Goal: Information Seeking & Learning: Learn about a topic

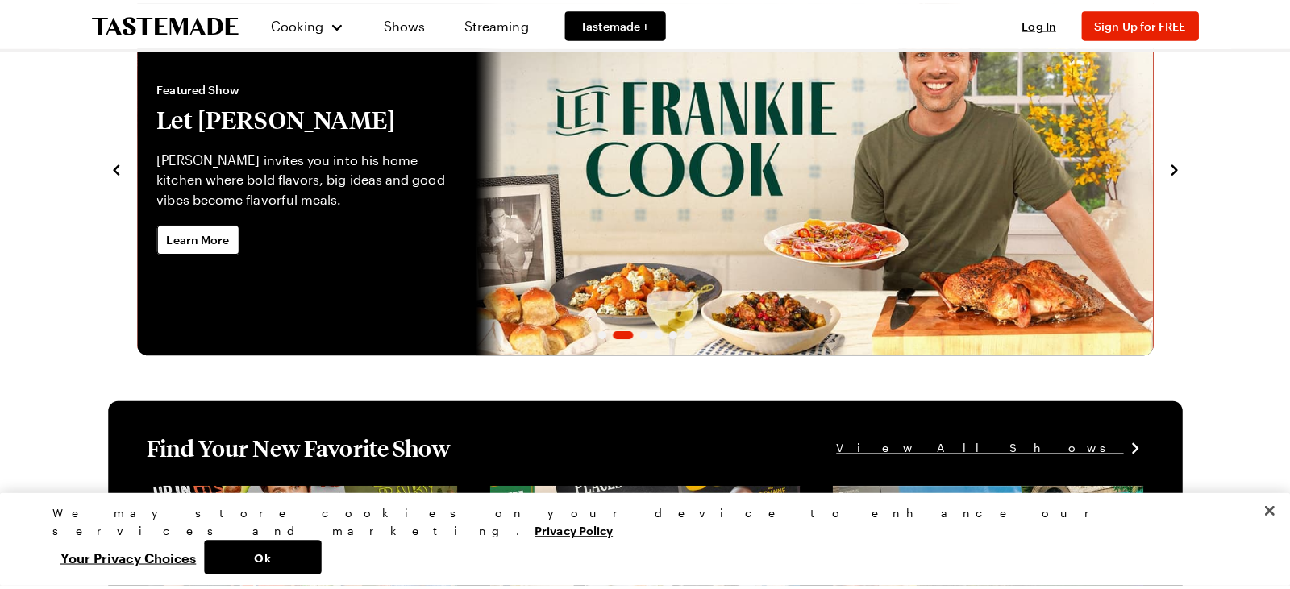
scroll to position [107, 0]
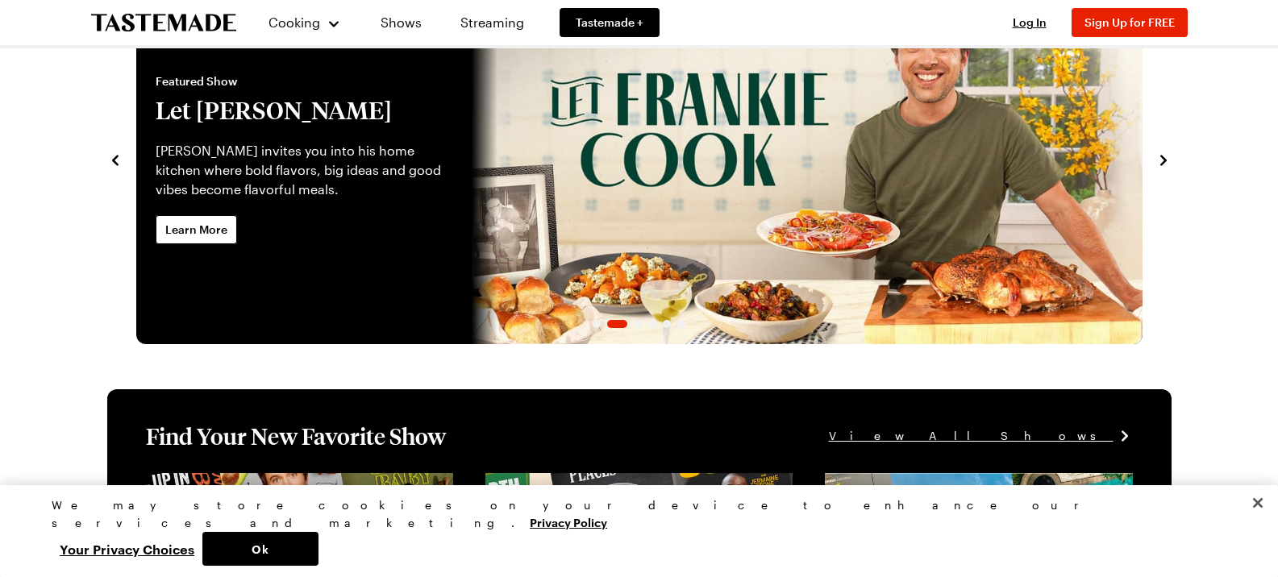
click at [116, 169] on div "Recipe of the Day Save Share Pesto Pasta Salad with Artichokes, Olives & Feta F…" at bounding box center [639, 158] width 1064 height 371
click at [109, 165] on icon "navigate to previous item" at bounding box center [115, 160] width 16 height 16
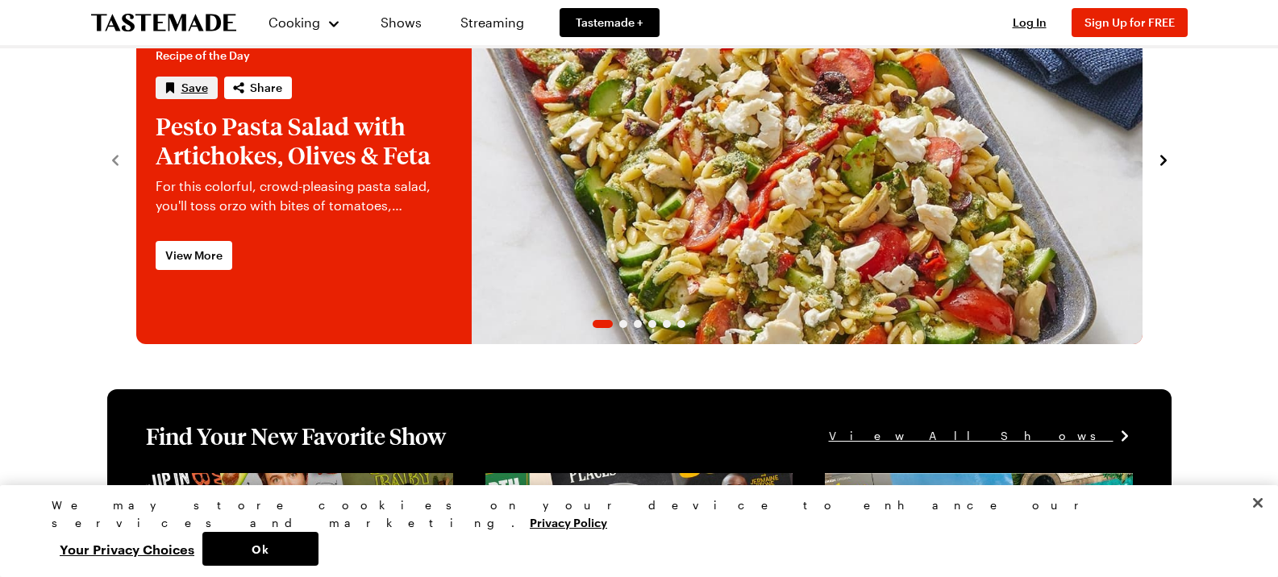
click at [189, 87] on span "Save" at bounding box center [194, 88] width 27 height 16
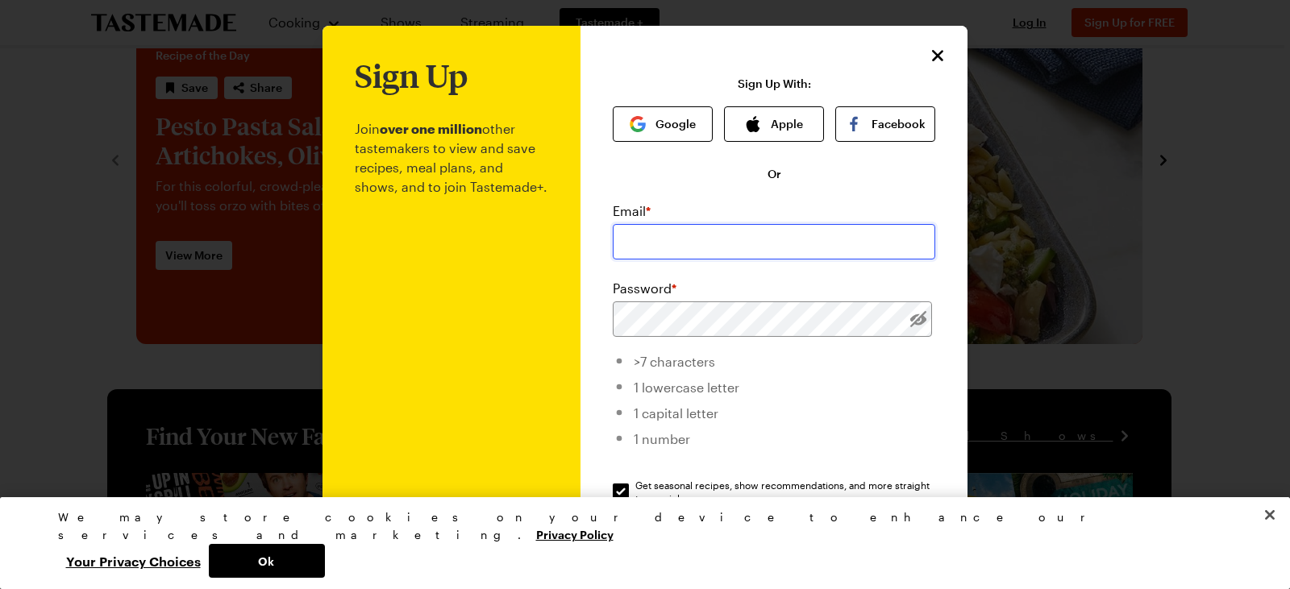
drag, startPoint x: 692, startPoint y: 239, endPoint x: 655, endPoint y: 244, distance: 36.6
click at [688, 239] on input "email" at bounding box center [774, 241] width 322 height 35
type input "[EMAIL_ADDRESS][DOMAIN_NAME]"
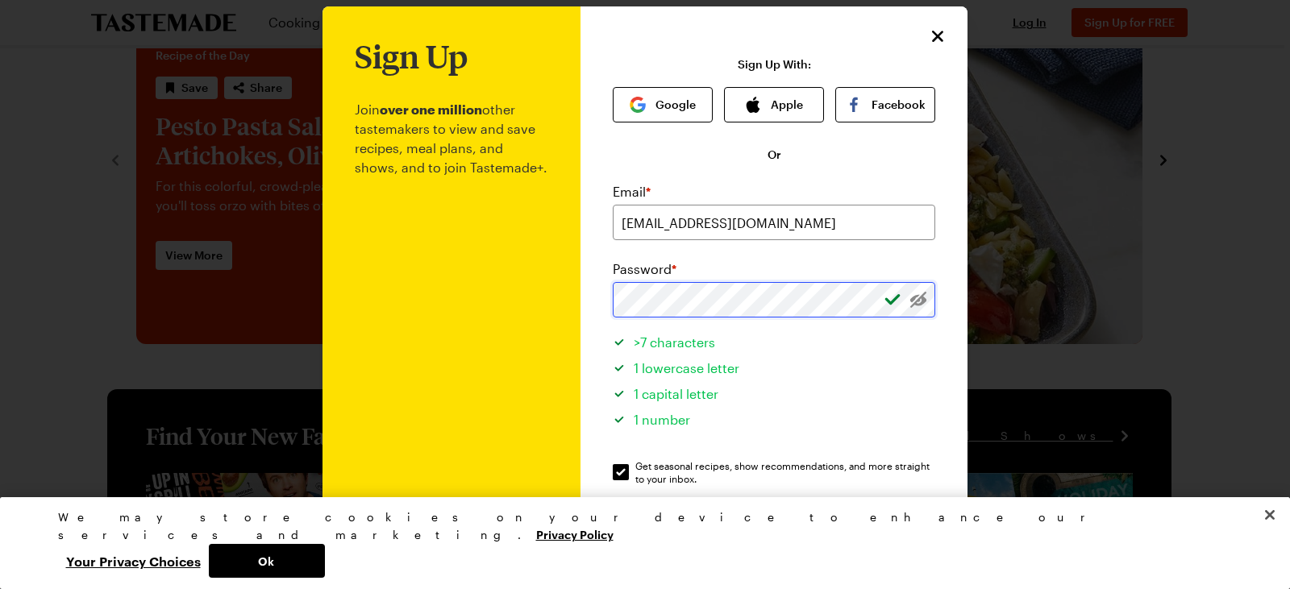
scroll to position [0, 0]
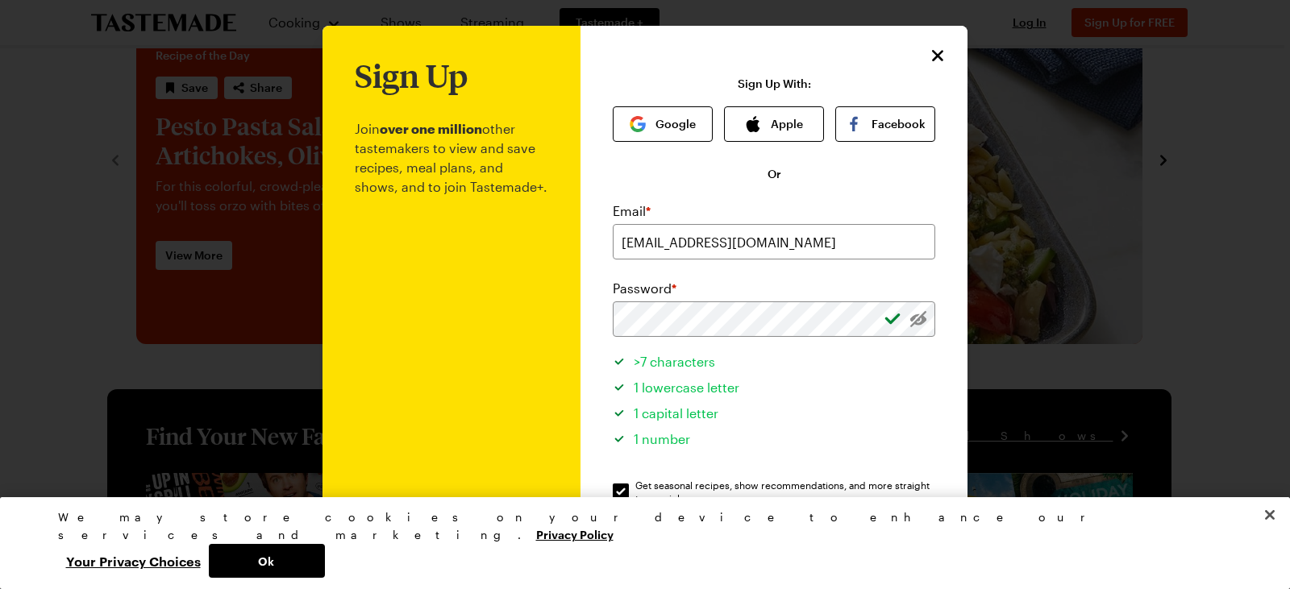
click at [698, 281] on div "Password *" at bounding box center [774, 288] width 322 height 19
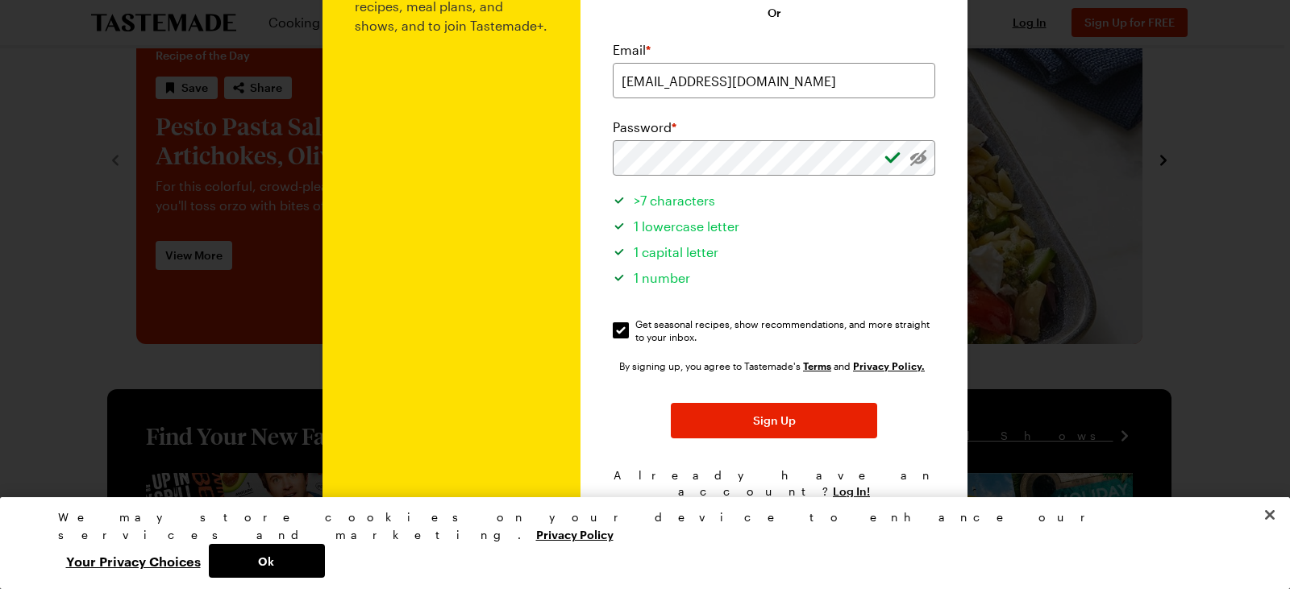
scroll to position [162, 0]
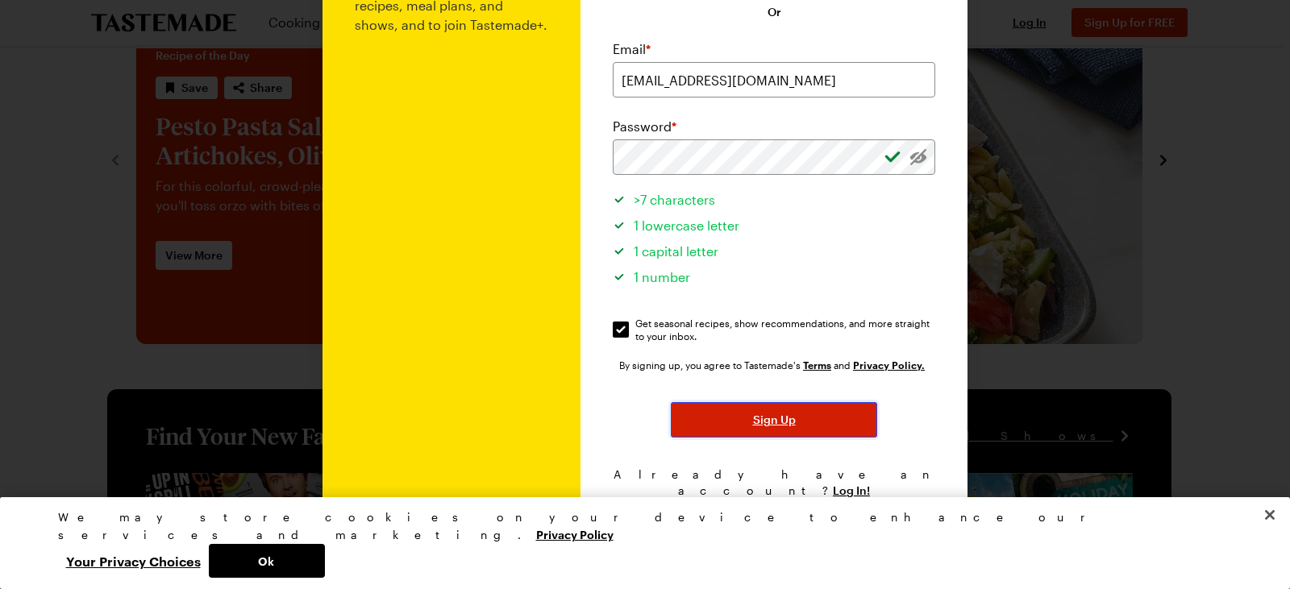
click at [706, 418] on button "Sign Up" at bounding box center [774, 419] width 206 height 35
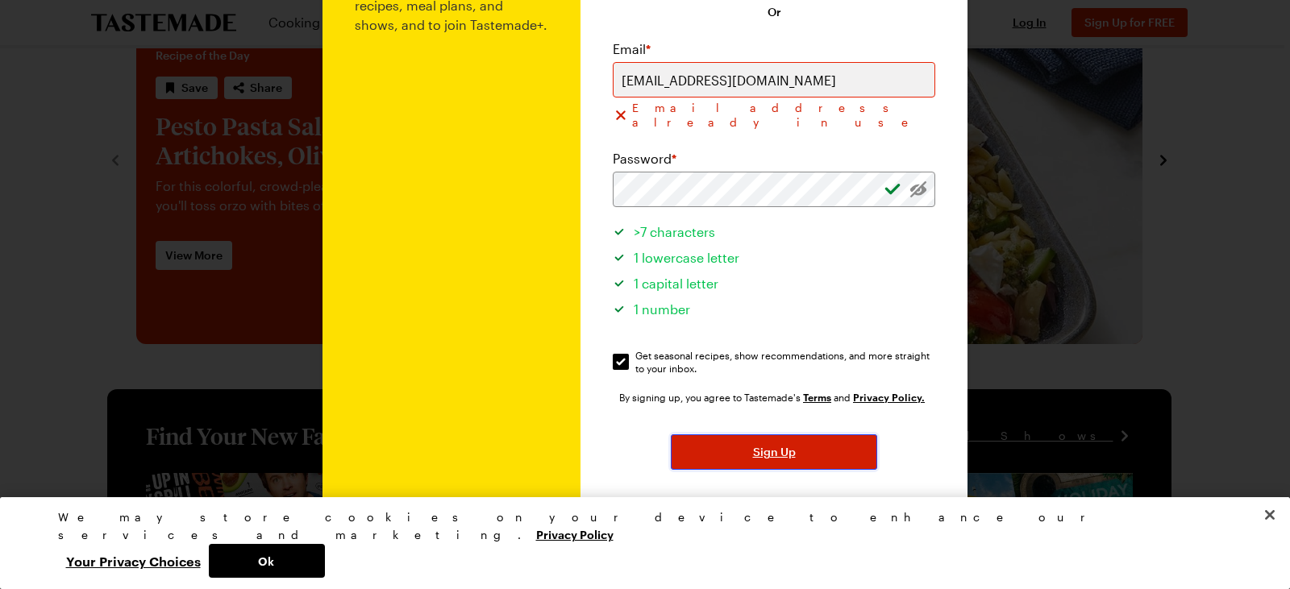
click at [737, 436] on button "Sign Up" at bounding box center [774, 451] width 206 height 35
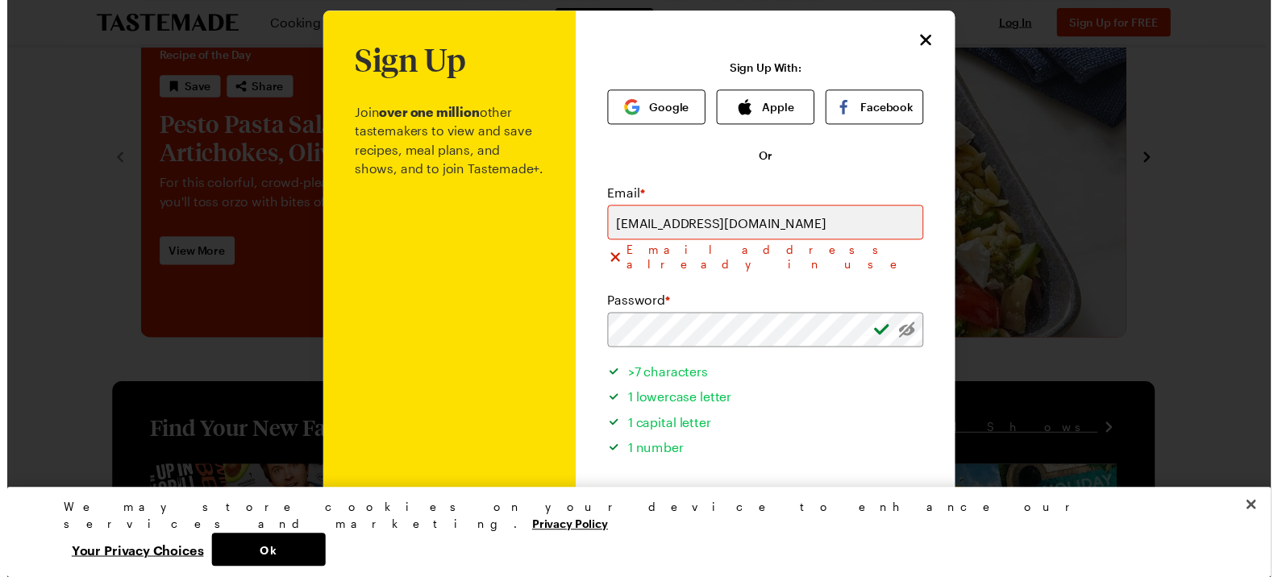
scroll to position [0, 0]
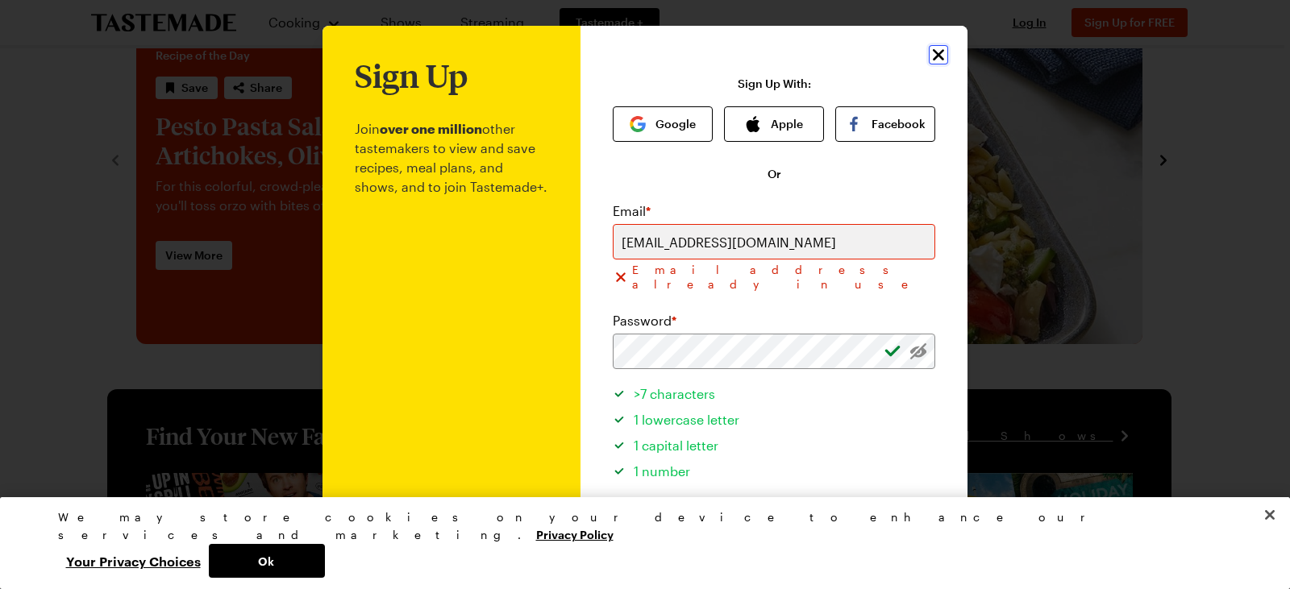
click at [933, 58] on icon "Close" at bounding box center [938, 54] width 11 height 11
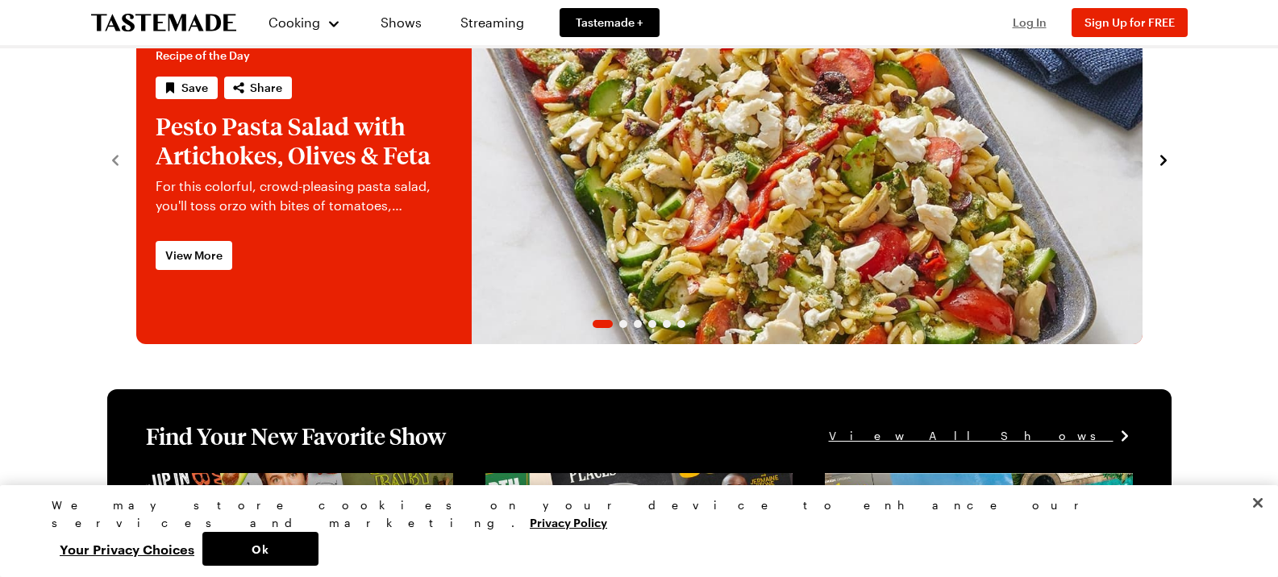
click at [1035, 29] on button "Log In" at bounding box center [1029, 23] width 64 height 16
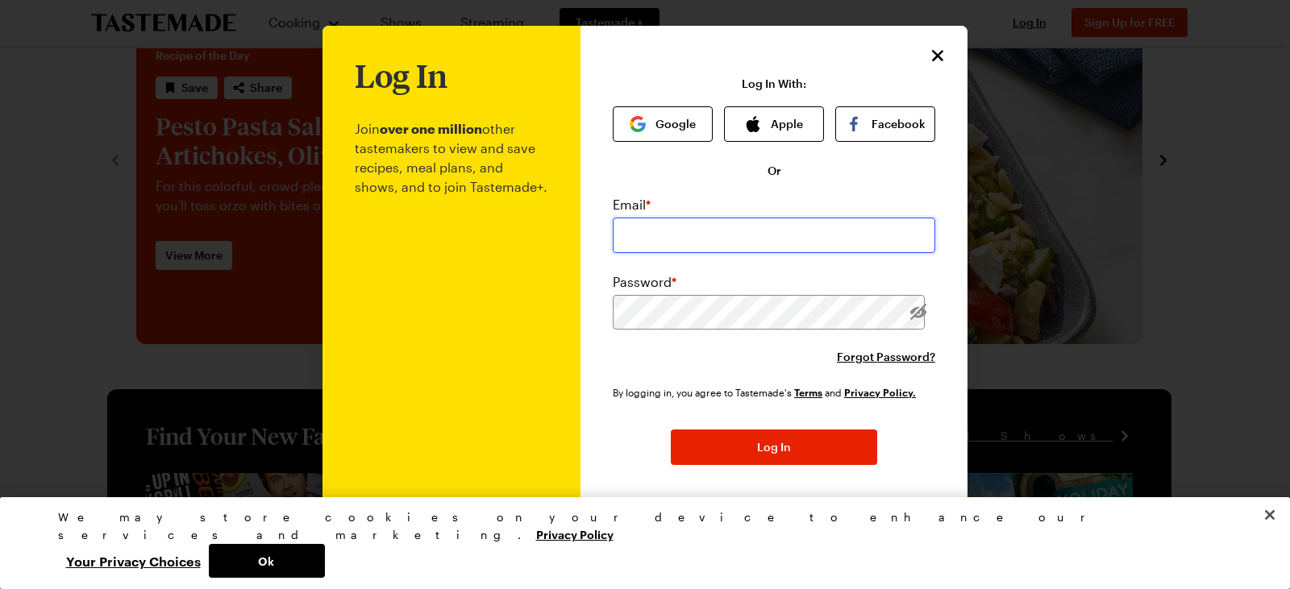
click at [713, 239] on input "email" at bounding box center [774, 235] width 322 height 35
type input "[EMAIL_ADDRESS][DOMAIN_NAME]"
click at [671, 430] on button "Log In" at bounding box center [774, 447] width 206 height 35
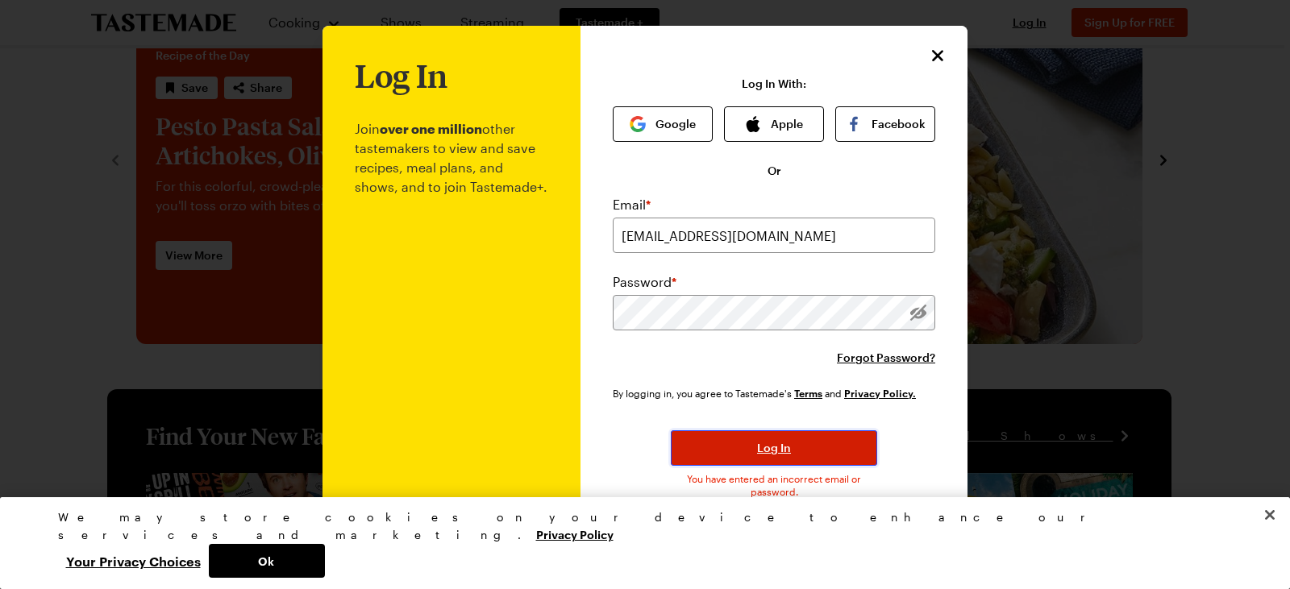
click at [822, 436] on button "Log In" at bounding box center [774, 447] width 206 height 35
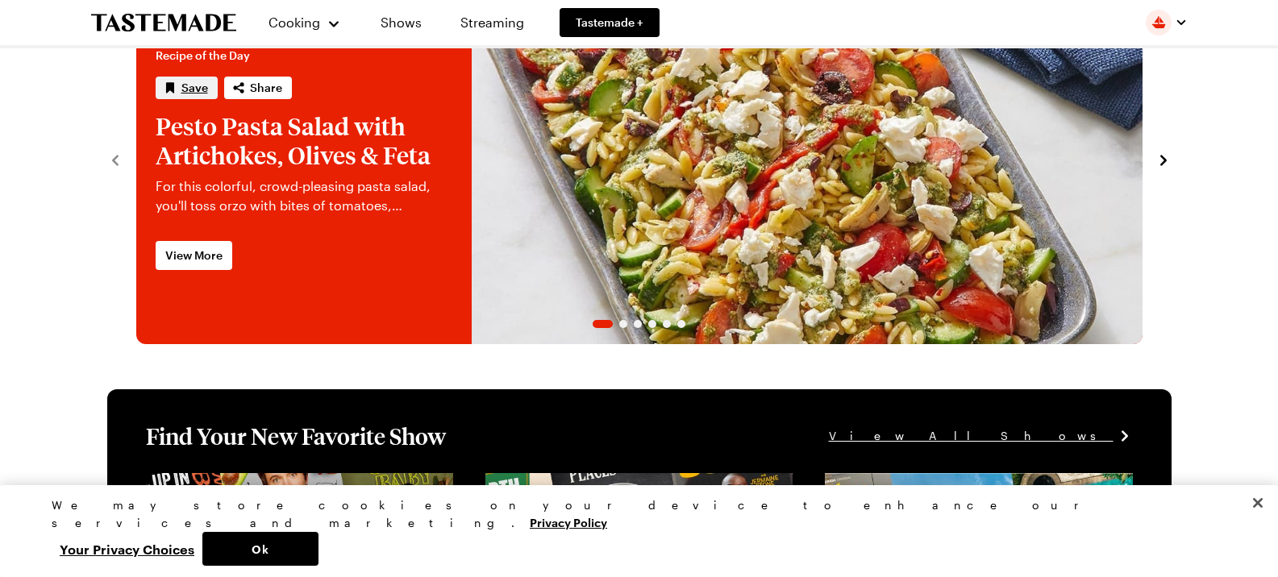
click at [185, 81] on span "Save" at bounding box center [194, 88] width 27 height 16
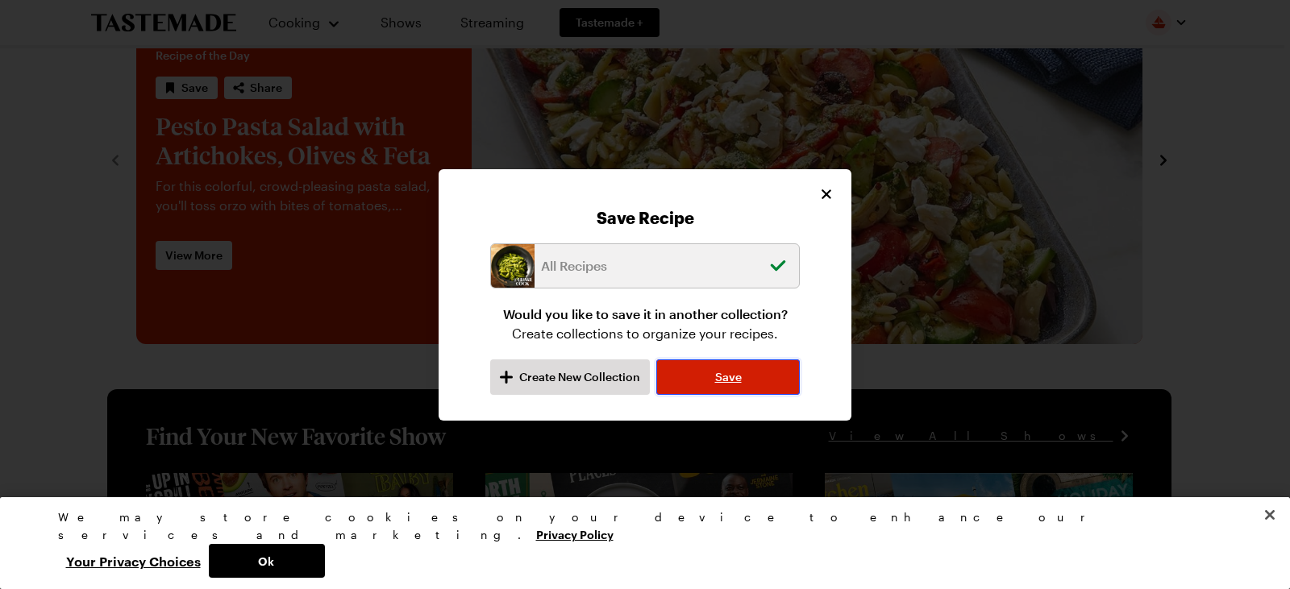
click at [750, 378] on button "Save" at bounding box center [727, 376] width 143 height 35
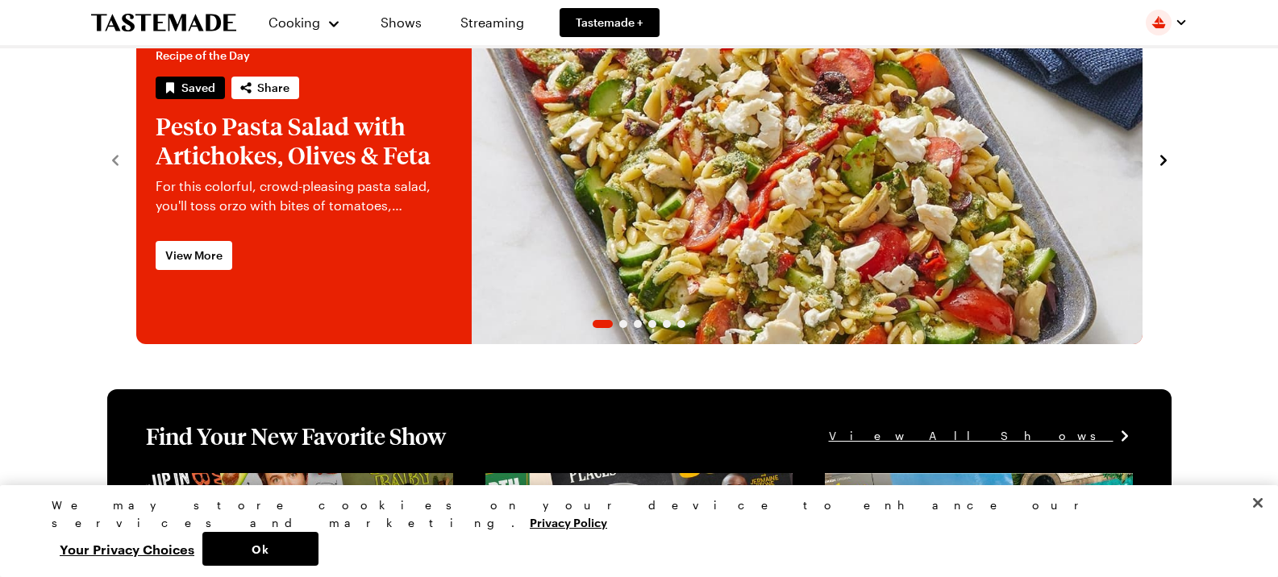
click at [1157, 157] on icon "navigate to next item" at bounding box center [1163, 160] width 16 height 16
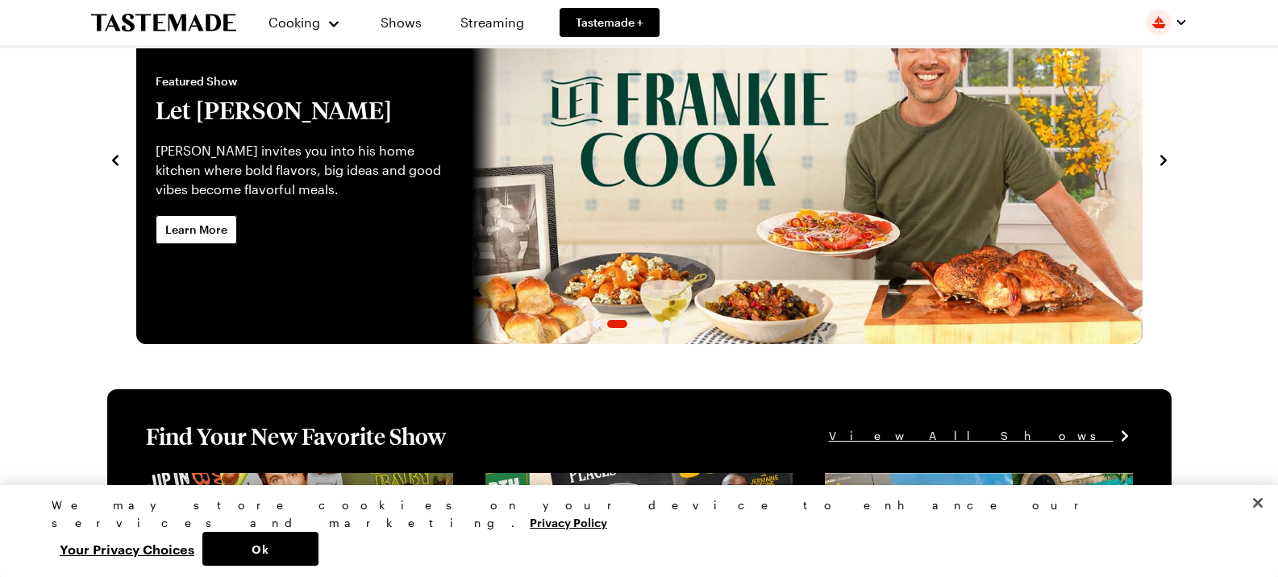
click at [1160, 162] on icon "navigate to next item" at bounding box center [1163, 160] width 16 height 16
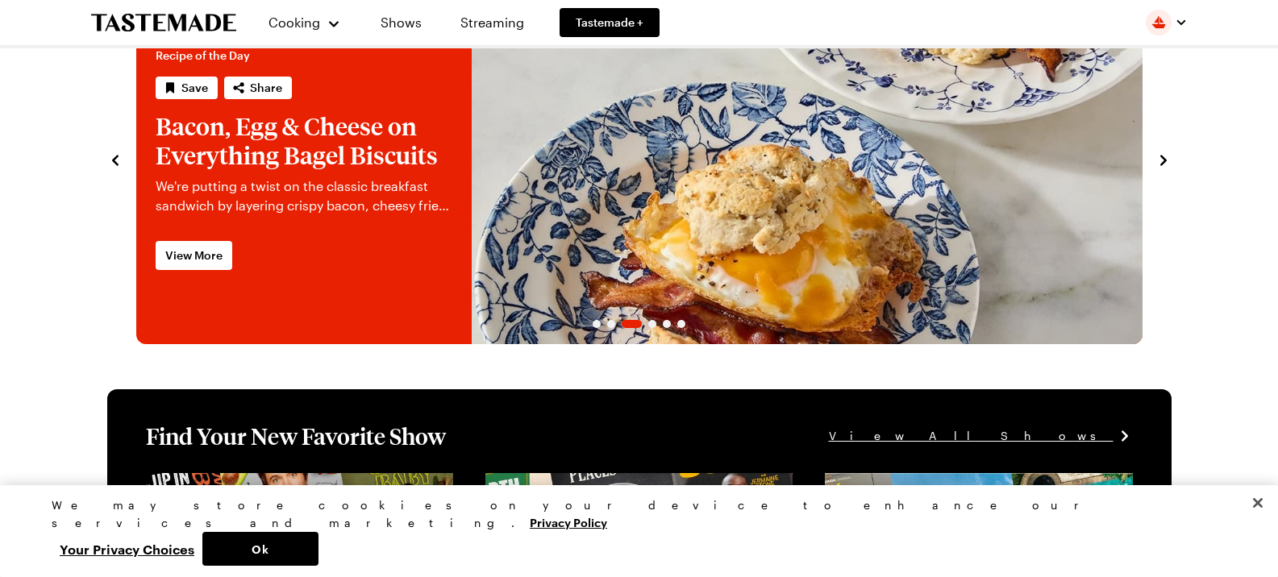
click at [1157, 161] on icon "navigate to next item" at bounding box center [1163, 160] width 16 height 16
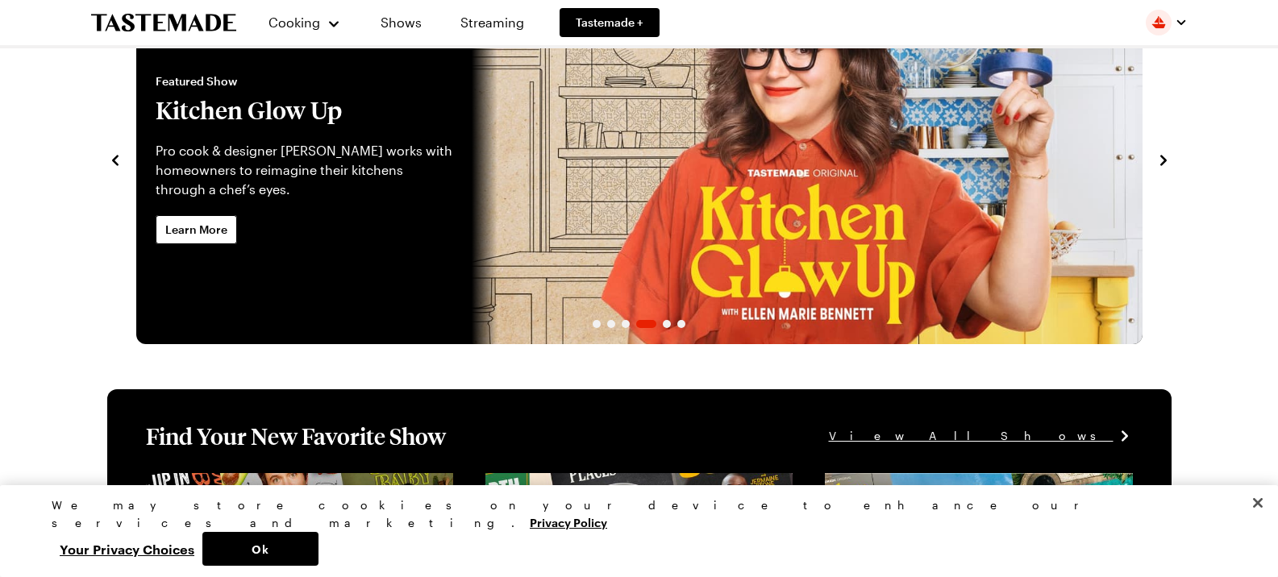
click at [1171, 160] on section "Recipe of the Day Saved Share Pesto Pasta Salad with Artichokes, Olives & Feta …" at bounding box center [639, 150] width 1096 height 387
click at [1163, 160] on icon "navigate to next item" at bounding box center [1163, 160] width 6 height 10
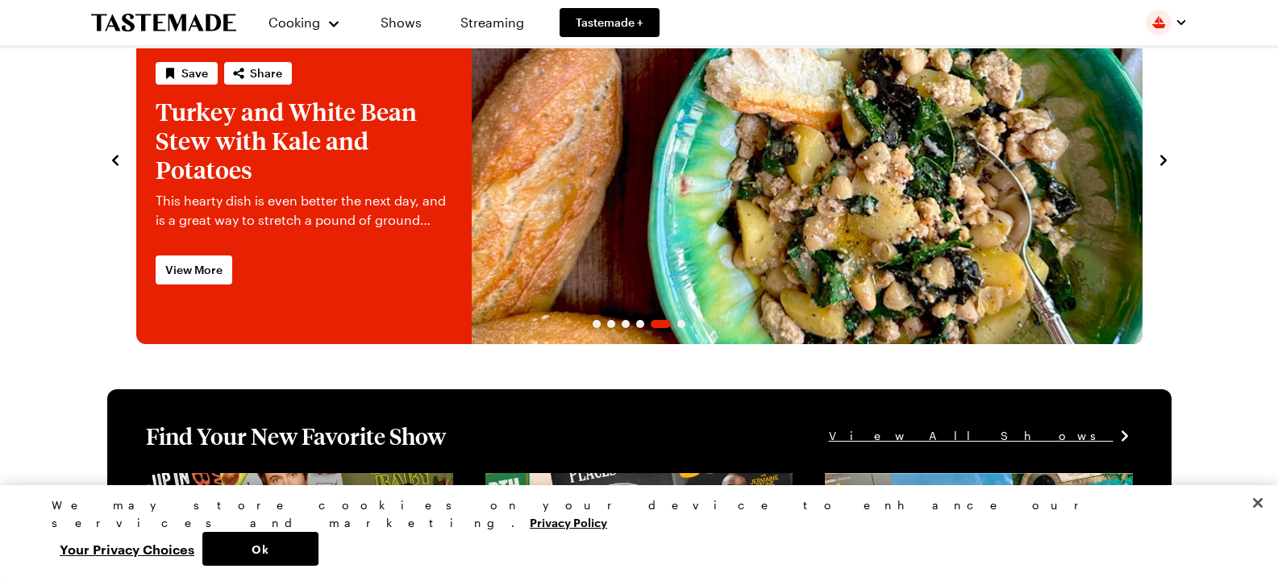
click at [1171, 160] on section "Recipe of the Day Saved Share Pesto Pasta Salad with Artichokes, Olives & Feta …" at bounding box center [639, 150] width 1096 height 387
click at [1166, 163] on icon "navigate to next item" at bounding box center [1163, 160] width 16 height 16
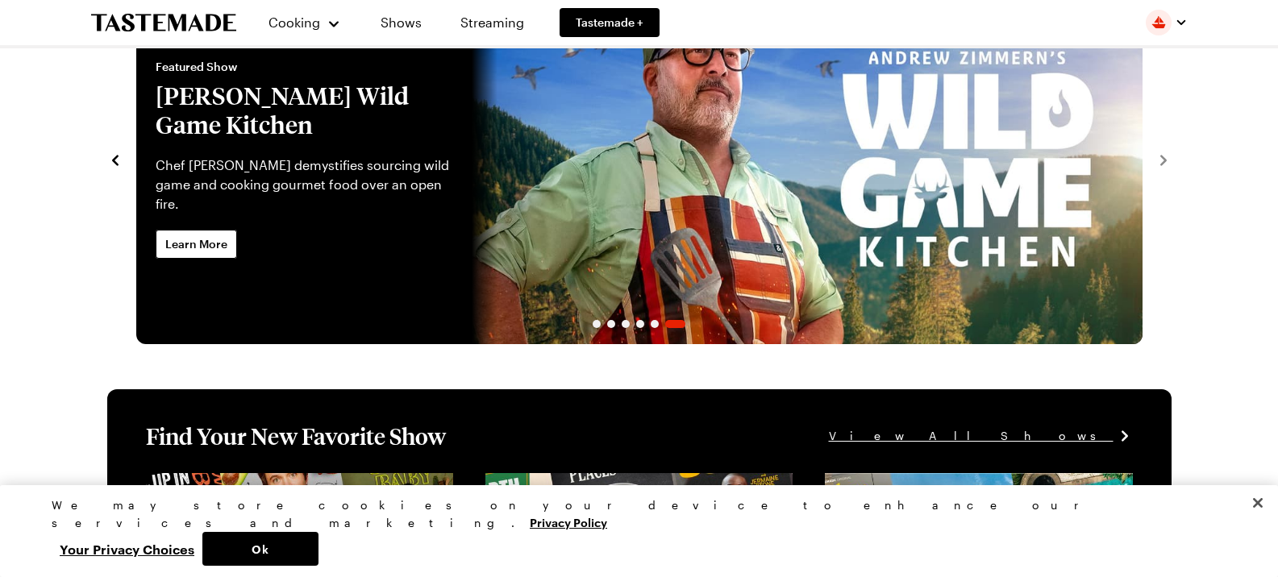
click at [1174, 160] on section "Recipe of the Day Saved Share Pesto Pasta Salad with Artichokes, Olives & Feta …" at bounding box center [639, 150] width 1096 height 387
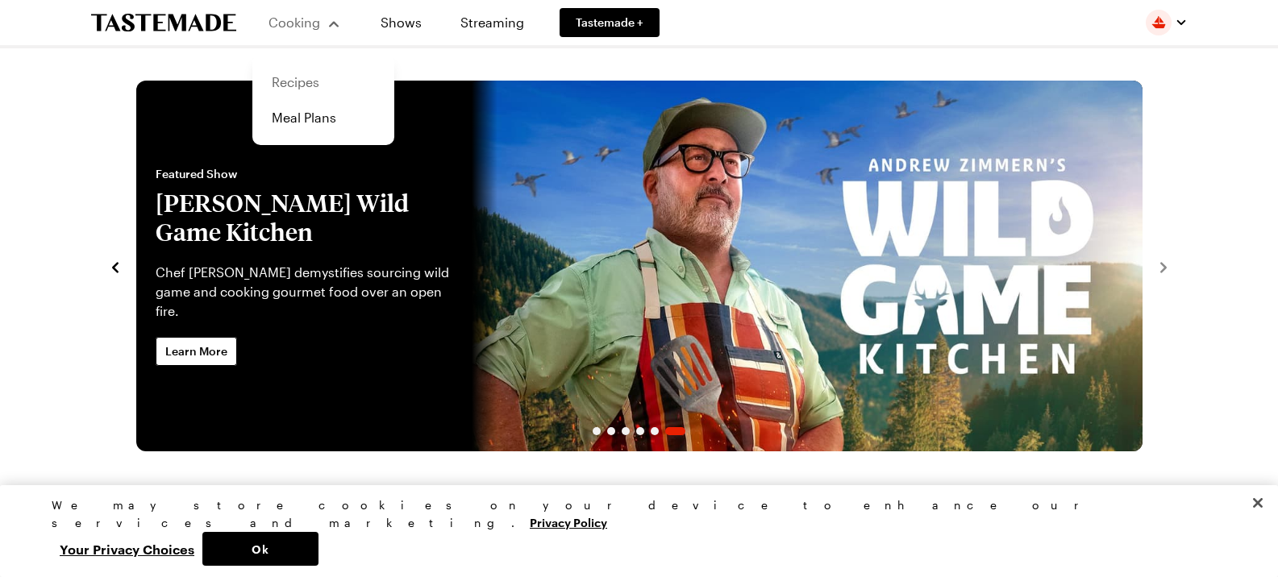
click at [310, 90] on link "Recipes" at bounding box center [323, 81] width 123 height 35
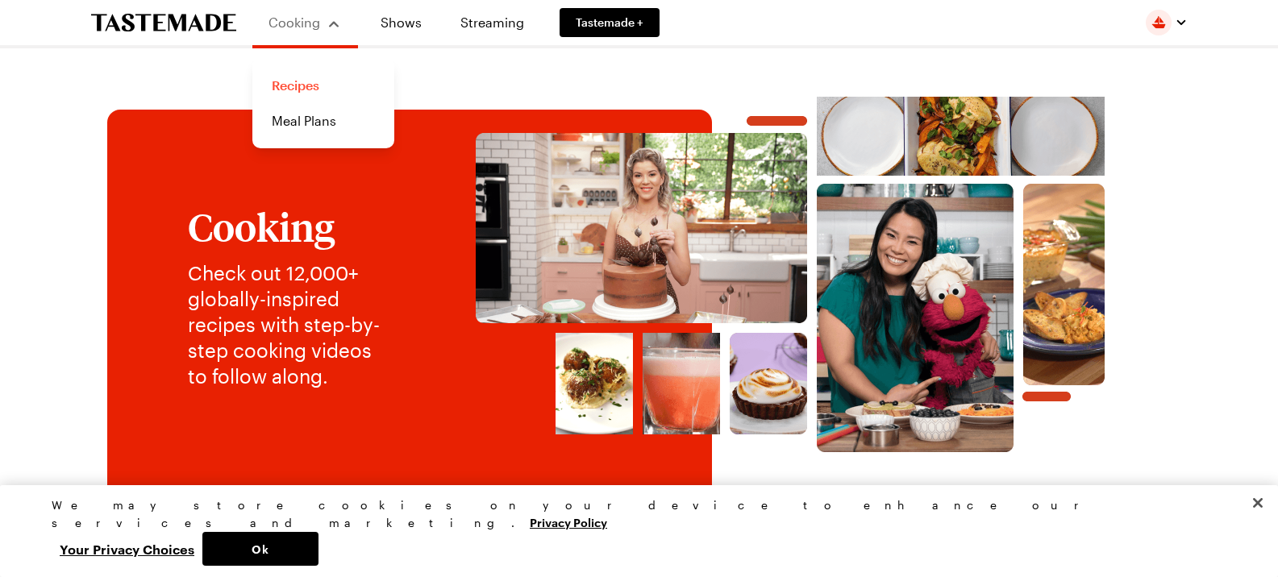
click at [301, 88] on link "Recipes" at bounding box center [323, 85] width 123 height 35
click at [296, 87] on link "Recipes" at bounding box center [323, 85] width 123 height 35
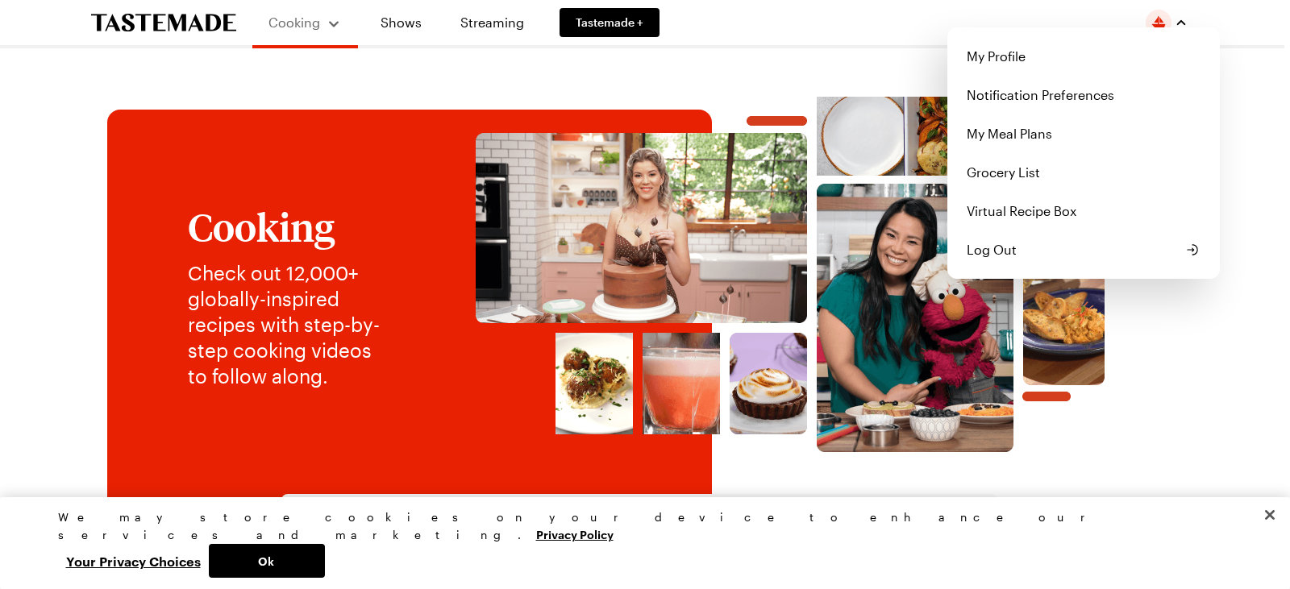
click at [876, 23] on div "Cooking Shows Streaming Tastemade + My Profile Notification Preferences My Meal…" at bounding box center [639, 22] width 1161 height 45
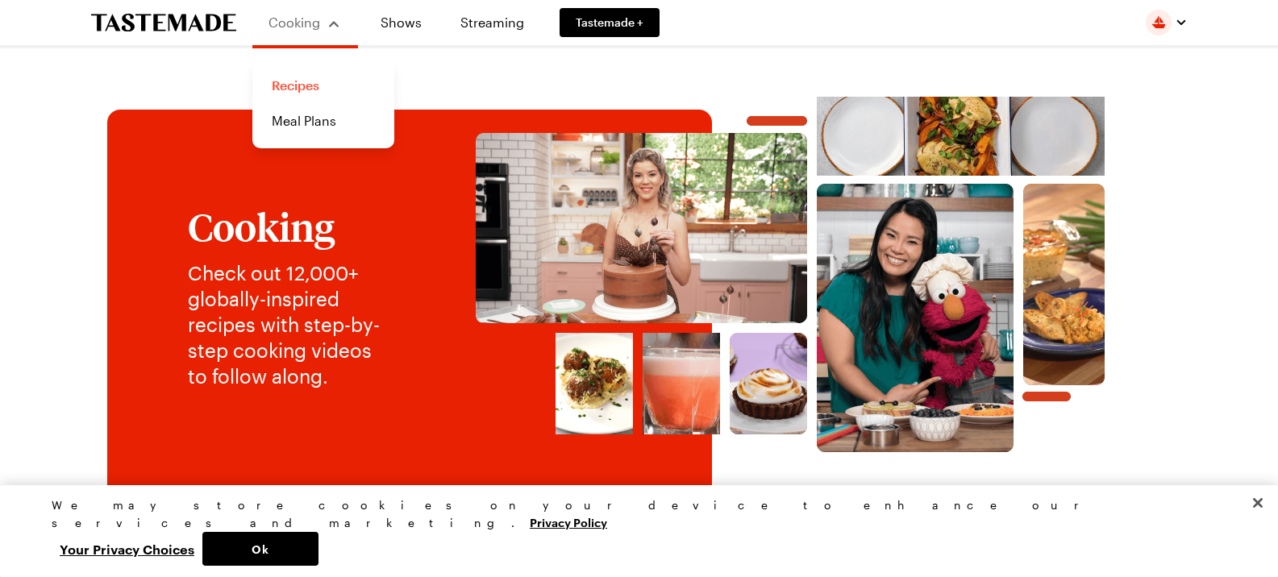
click at [293, 83] on link "Recipes" at bounding box center [323, 85] width 123 height 35
click at [193, 27] on icon "To Tastemade Home Page" at bounding box center [163, 23] width 145 height 19
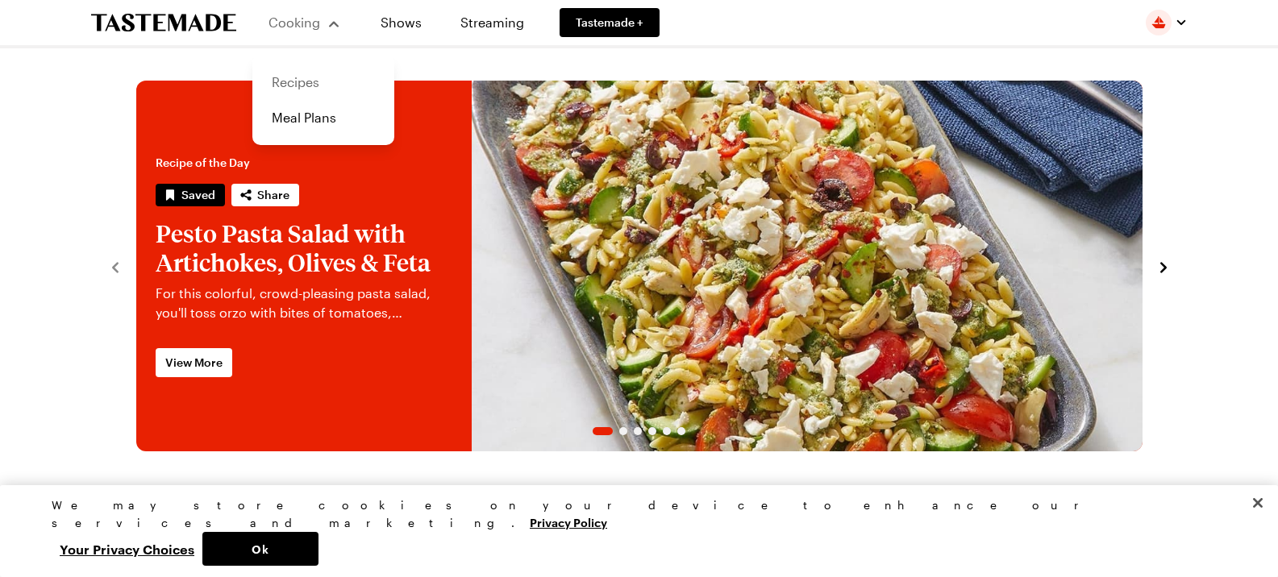
click at [290, 85] on link "Recipes" at bounding box center [323, 81] width 123 height 35
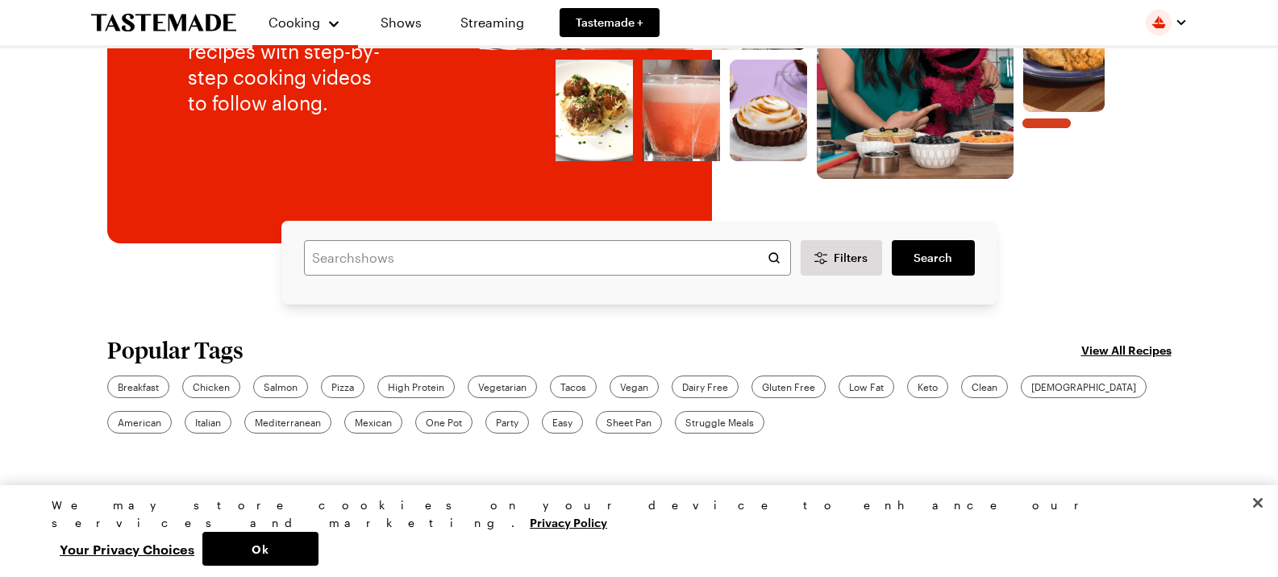
scroll to position [268, 0]
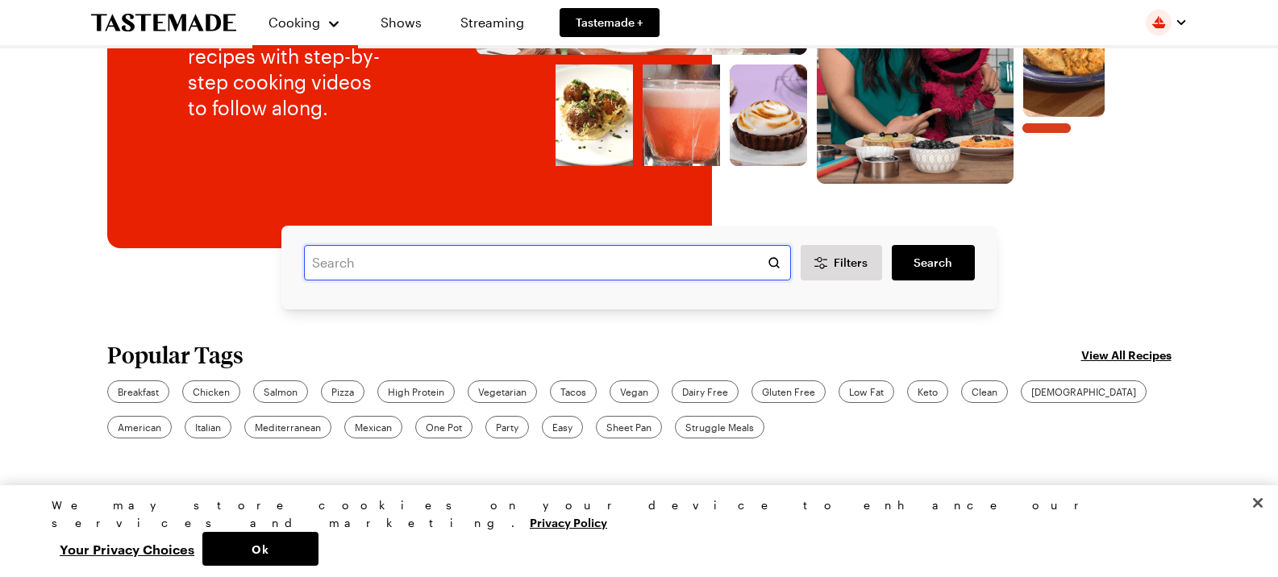
click at [353, 264] on input "text" at bounding box center [547, 262] width 487 height 35
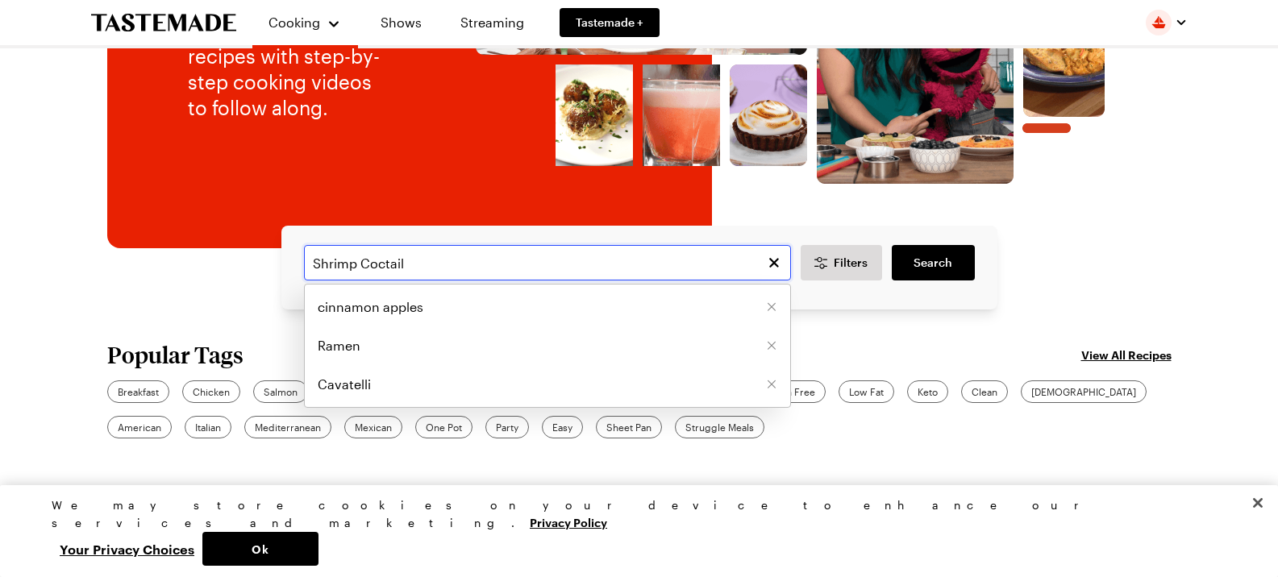
type input "Shrimp Coctail"
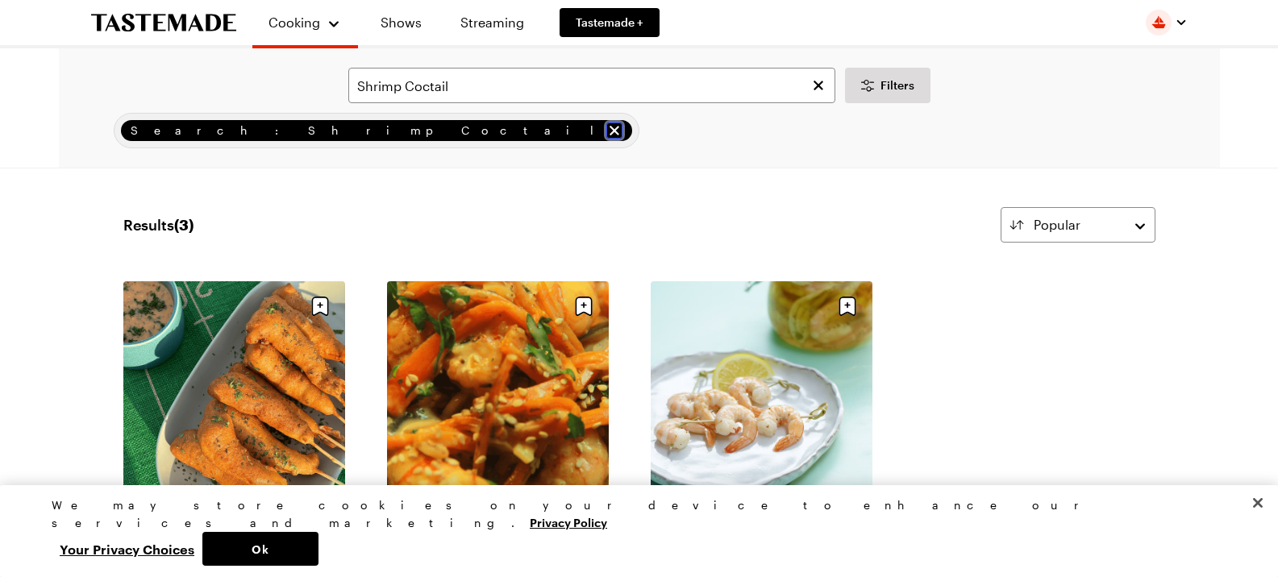
click at [606, 129] on icon "remove Search: Shrimp Coctail" at bounding box center [614, 131] width 16 height 16
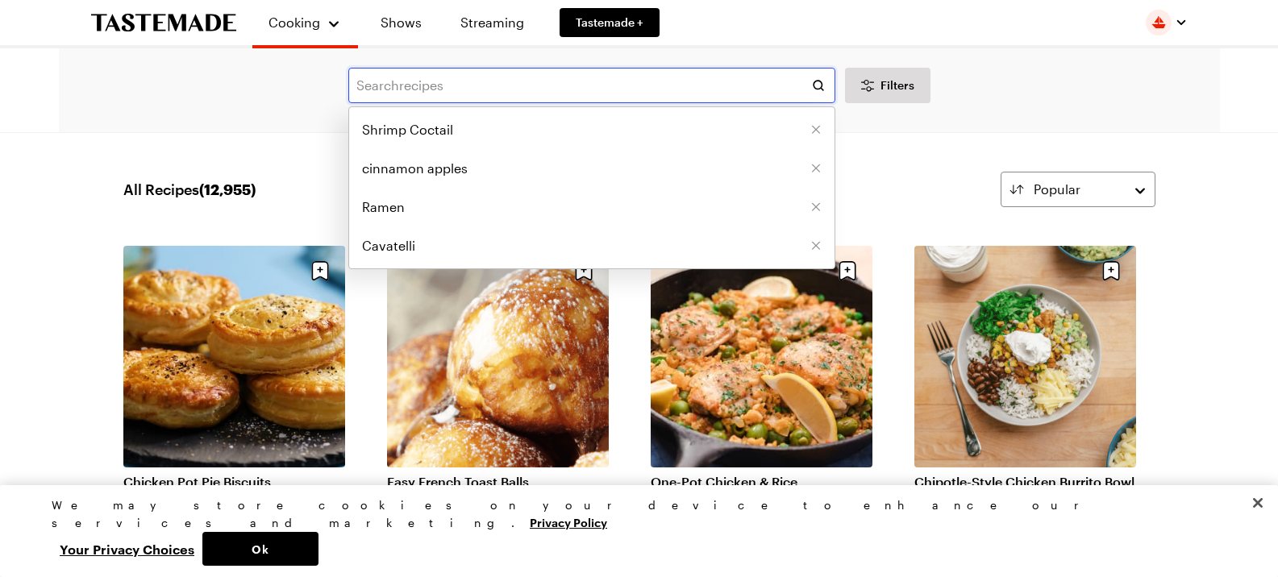
click at [440, 84] on input "text" at bounding box center [591, 85] width 487 height 35
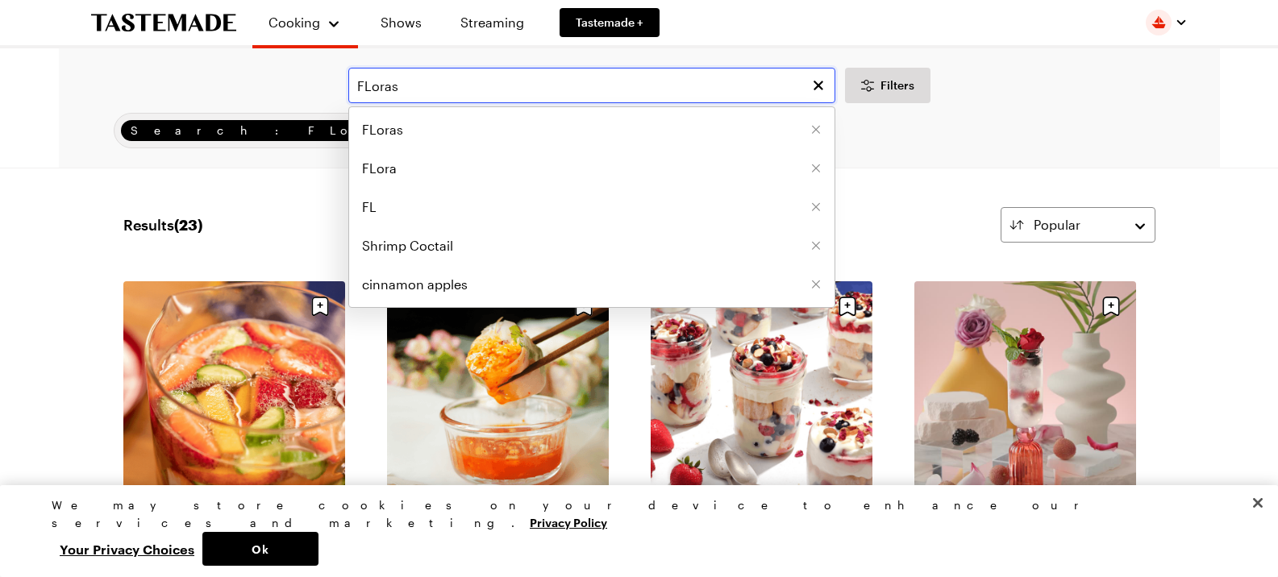
click at [428, 90] on input "FLoras" at bounding box center [591, 85] width 487 height 35
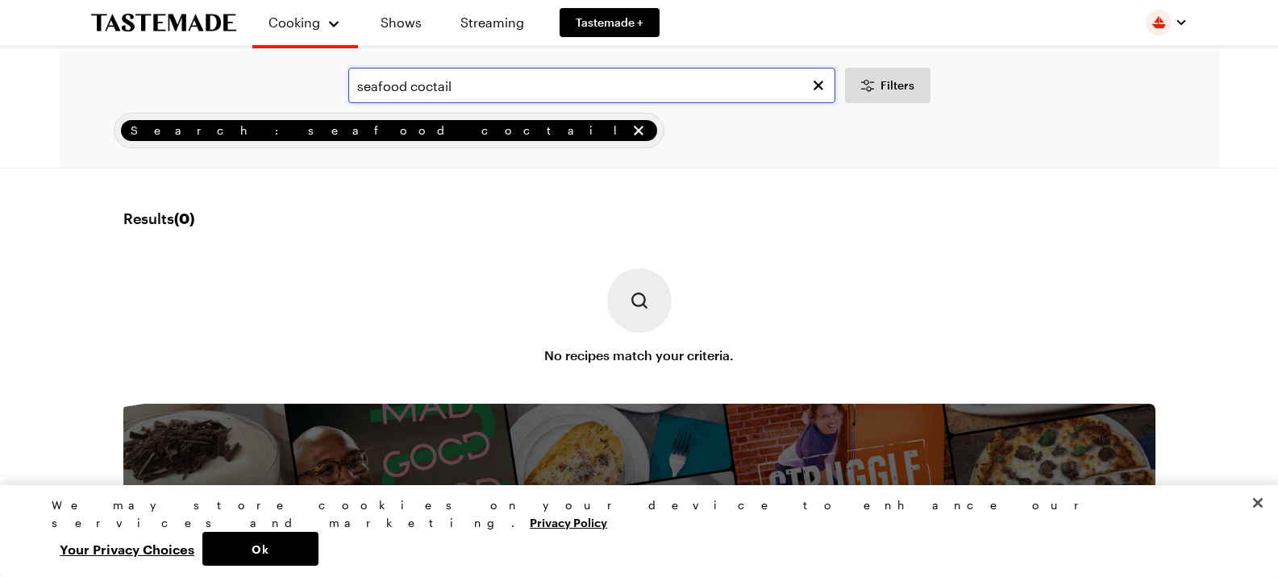
click at [395, 88] on input "seafood coctail" at bounding box center [591, 85] width 487 height 35
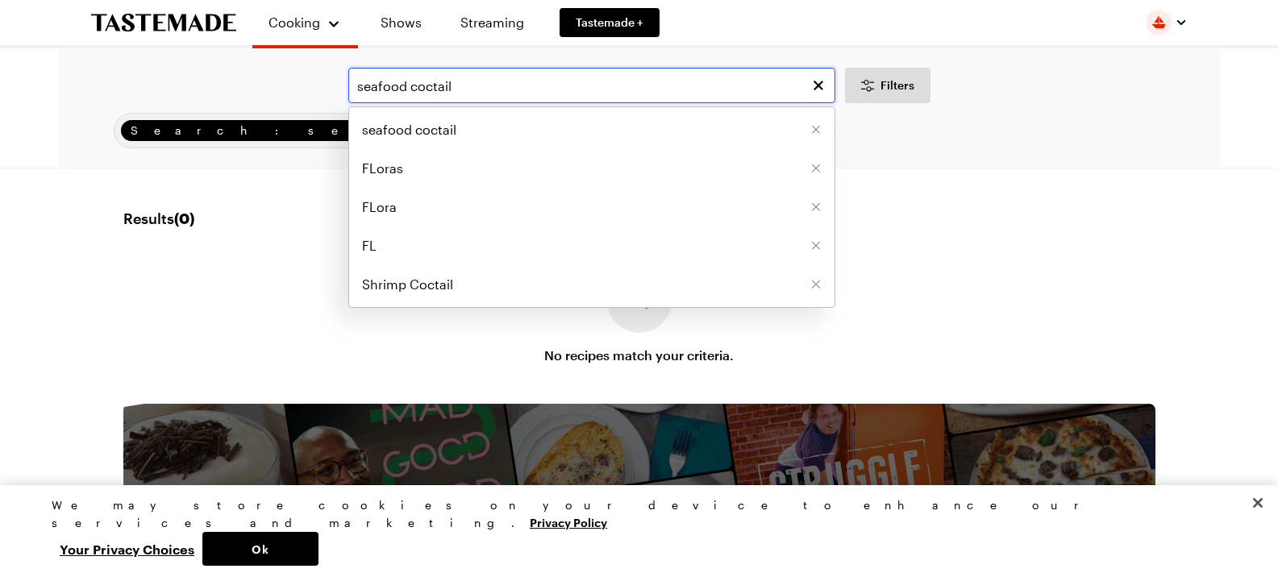
click at [395, 88] on input "seafood coctail" at bounding box center [591, 85] width 487 height 35
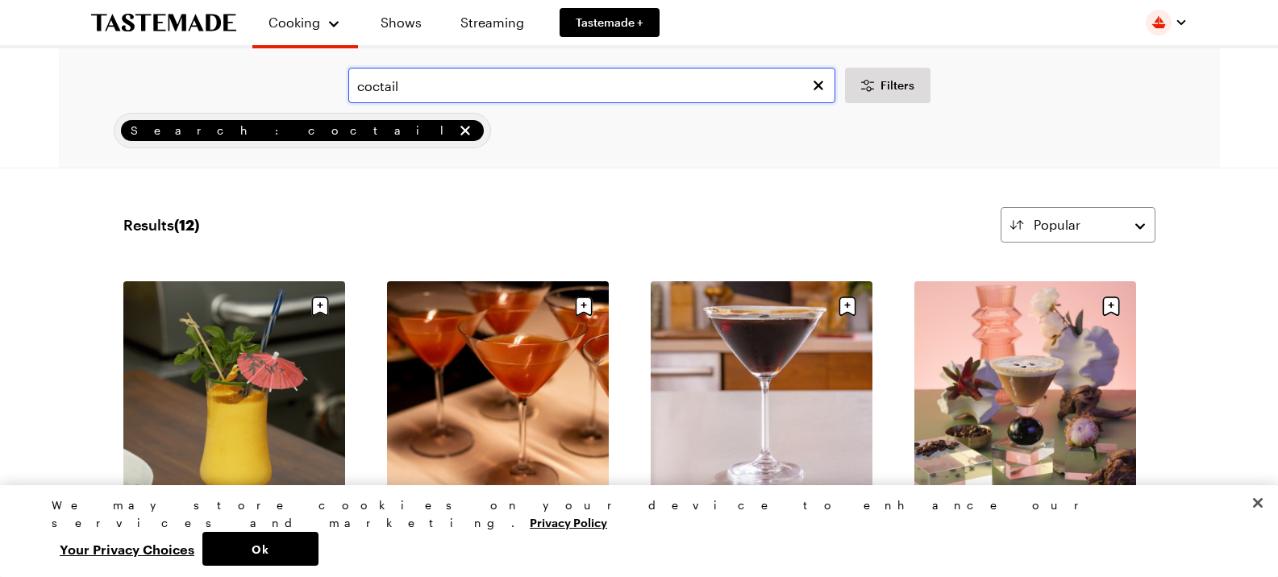
click at [418, 96] on input "coctail" at bounding box center [591, 85] width 487 height 35
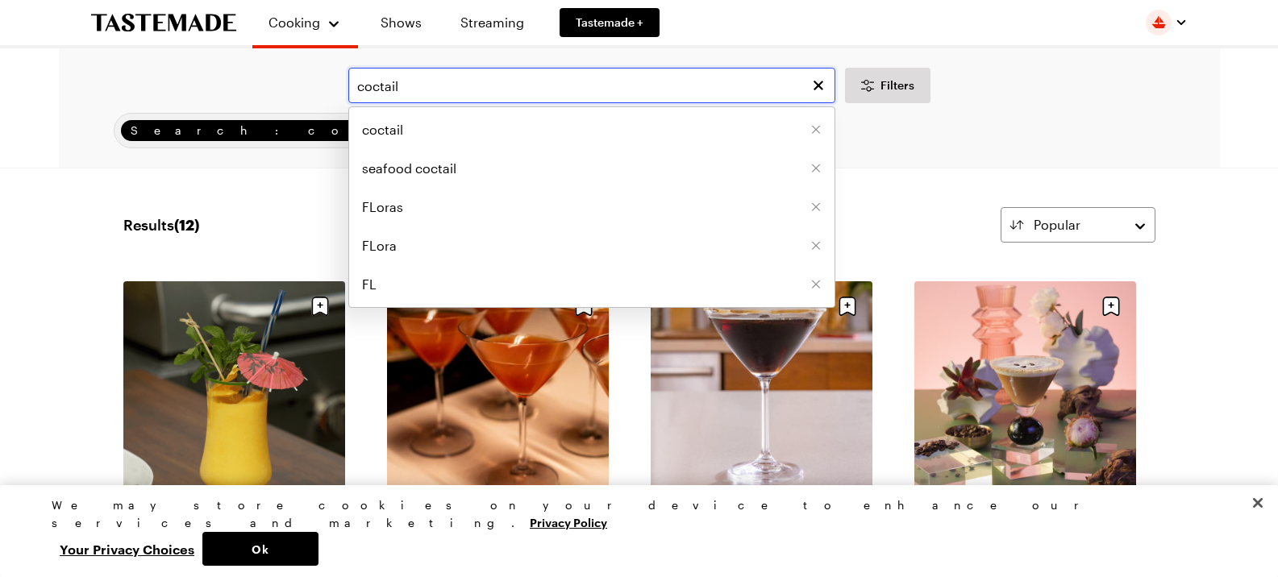
click at [418, 96] on input "coctail" at bounding box center [591, 85] width 487 height 35
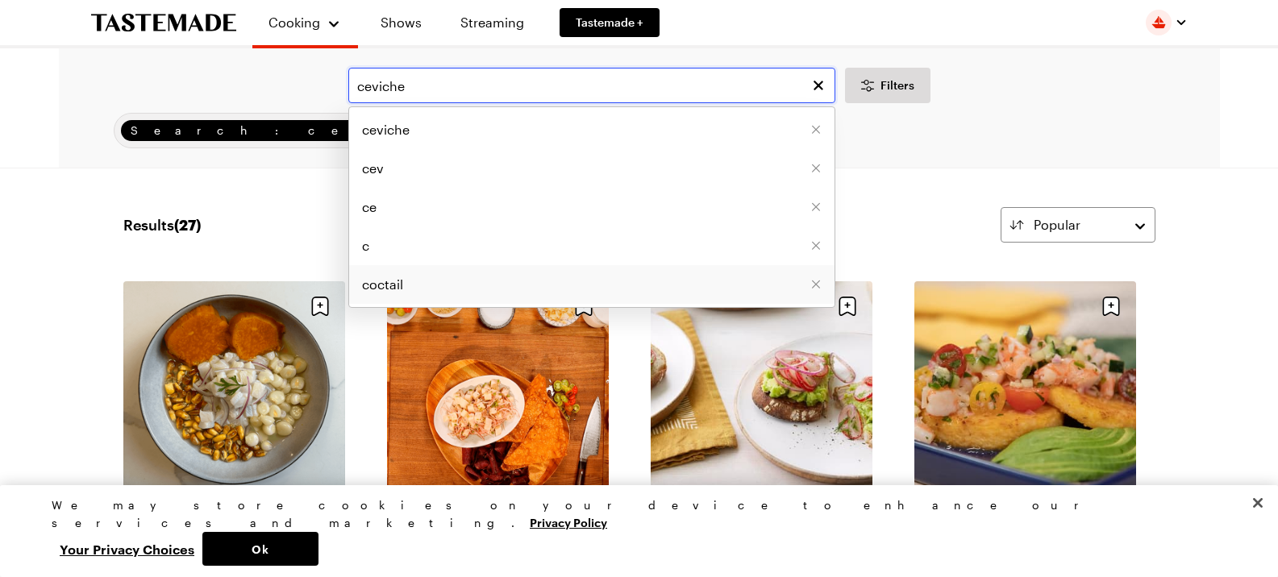
type input "ceviche"
click at [514, 113] on li "ceviche" at bounding box center [591, 129] width 485 height 39
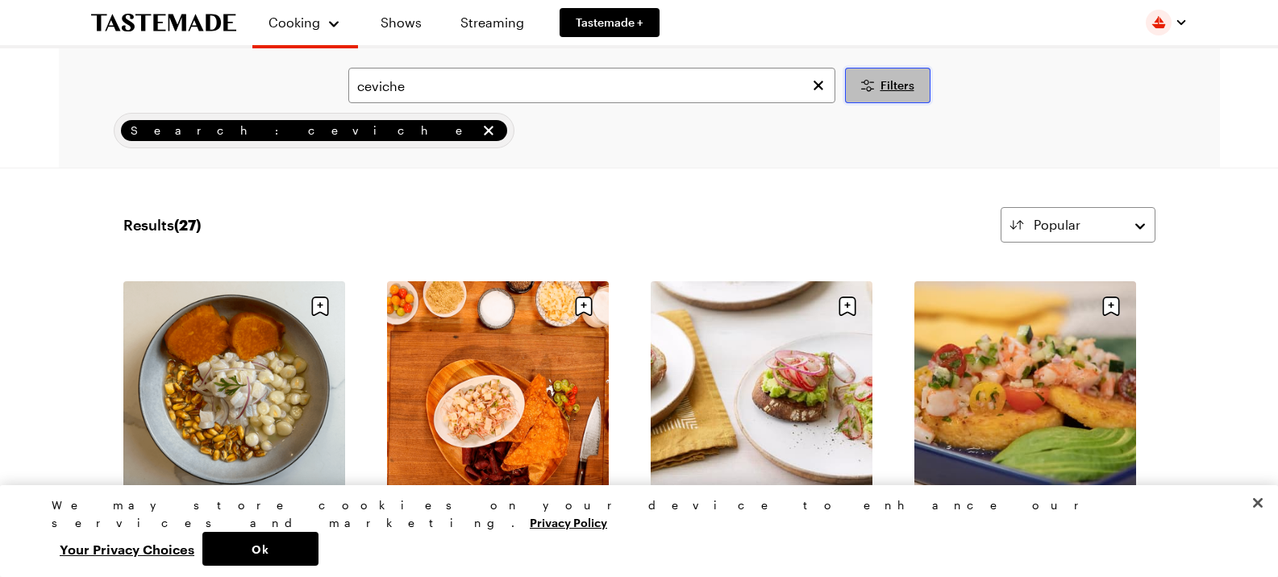
click at [891, 94] on button "Filters" at bounding box center [887, 85] width 85 height 35
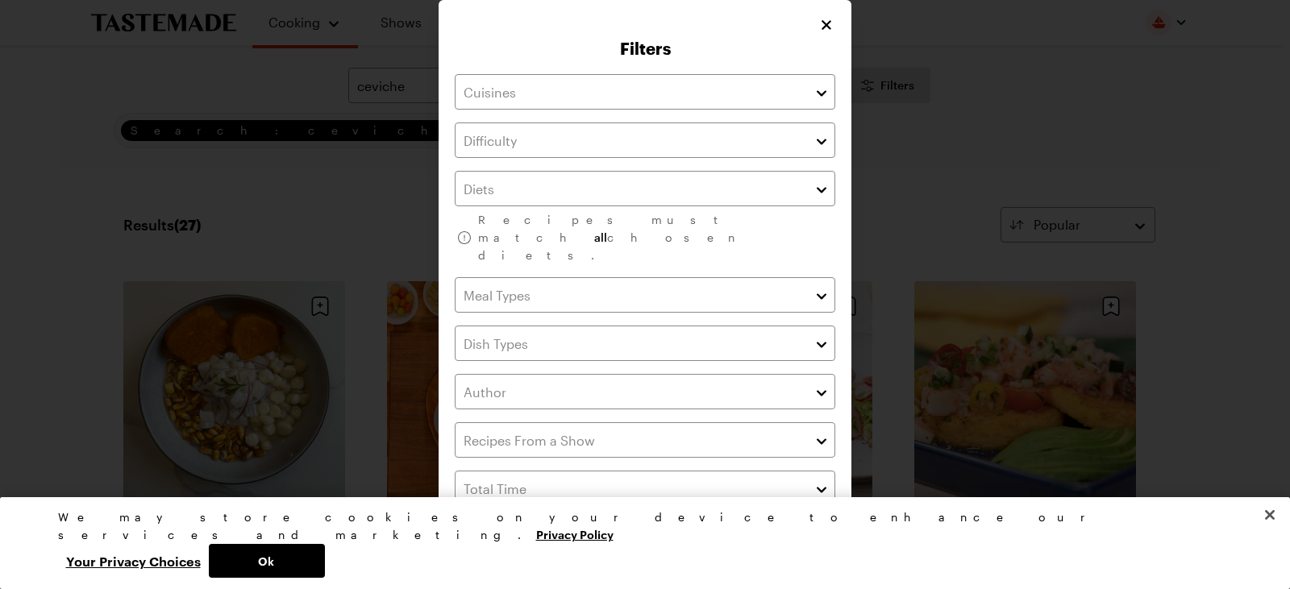
click at [818, 35] on div "Filters Recipes must match all chosen diets. Has Video Has Video Clear All Filt…" at bounding box center [644, 316] width 413 height 632
click at [825, 23] on icon "Close" at bounding box center [827, 24] width 16 height 16
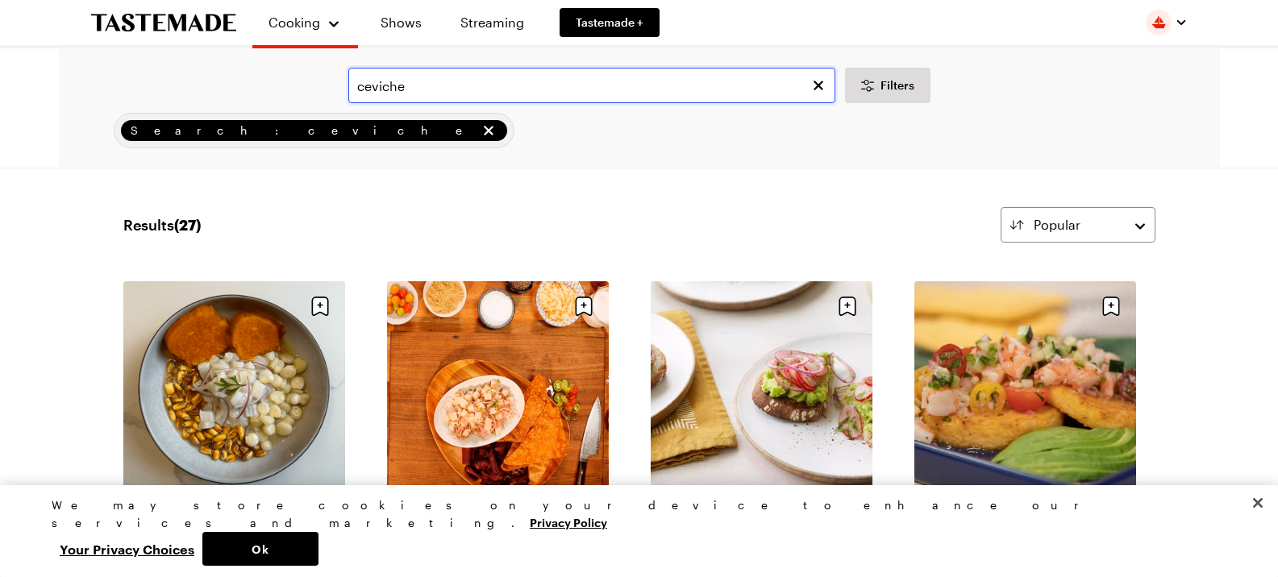
click at [414, 87] on input "ceviche" at bounding box center [591, 85] width 487 height 35
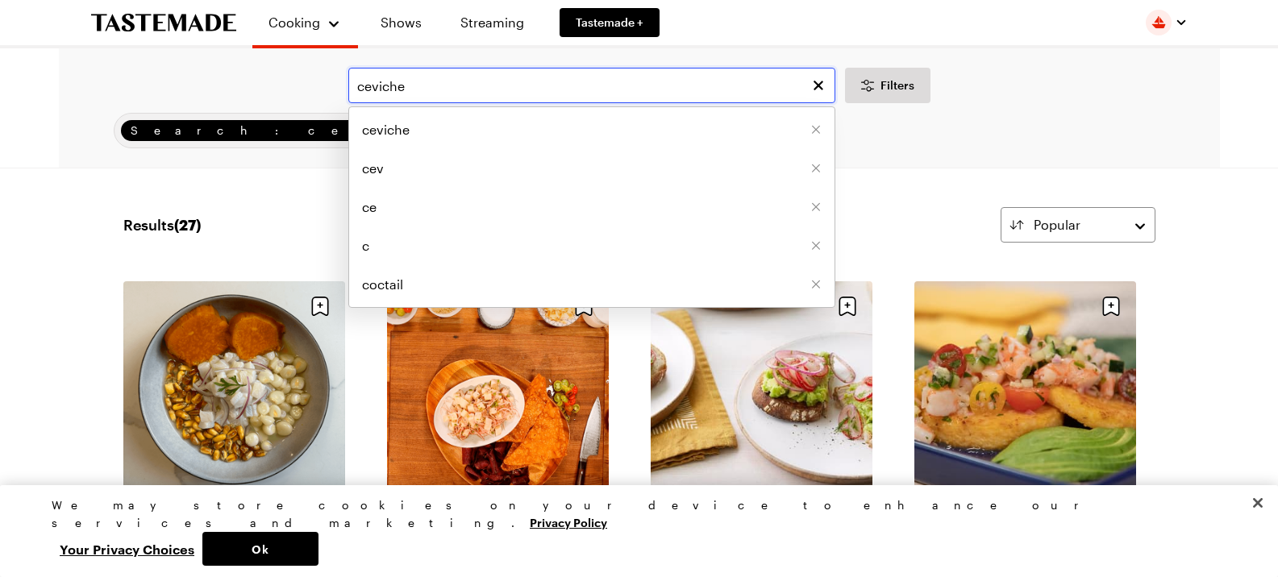
click at [414, 87] on input "ceviche" at bounding box center [591, 85] width 487 height 35
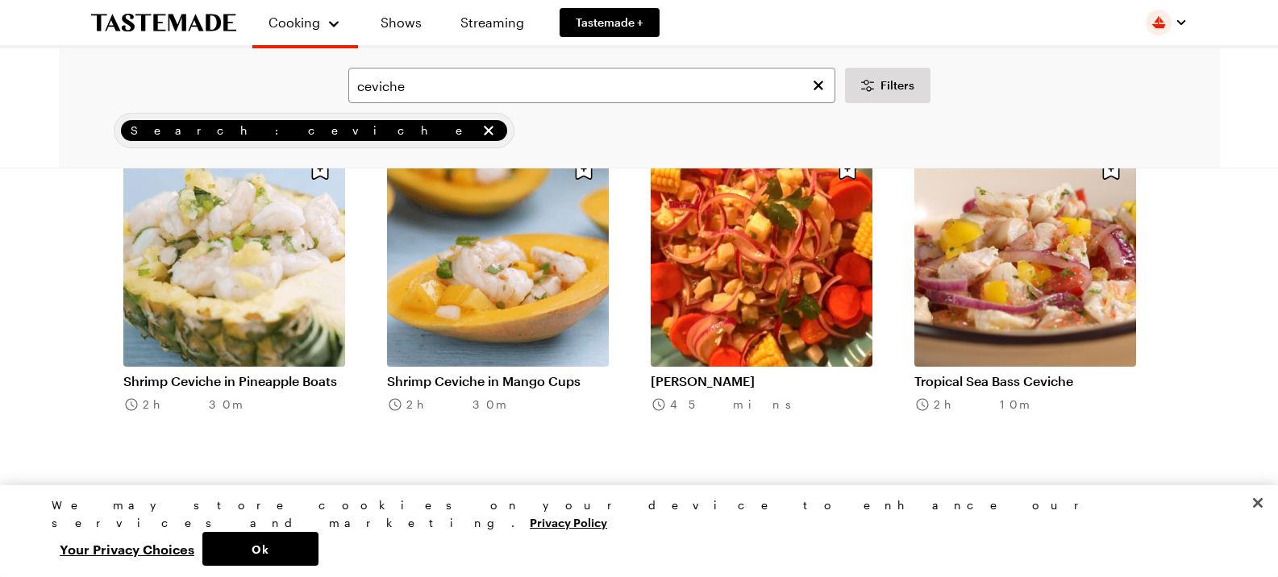
scroll to position [1612, 0]
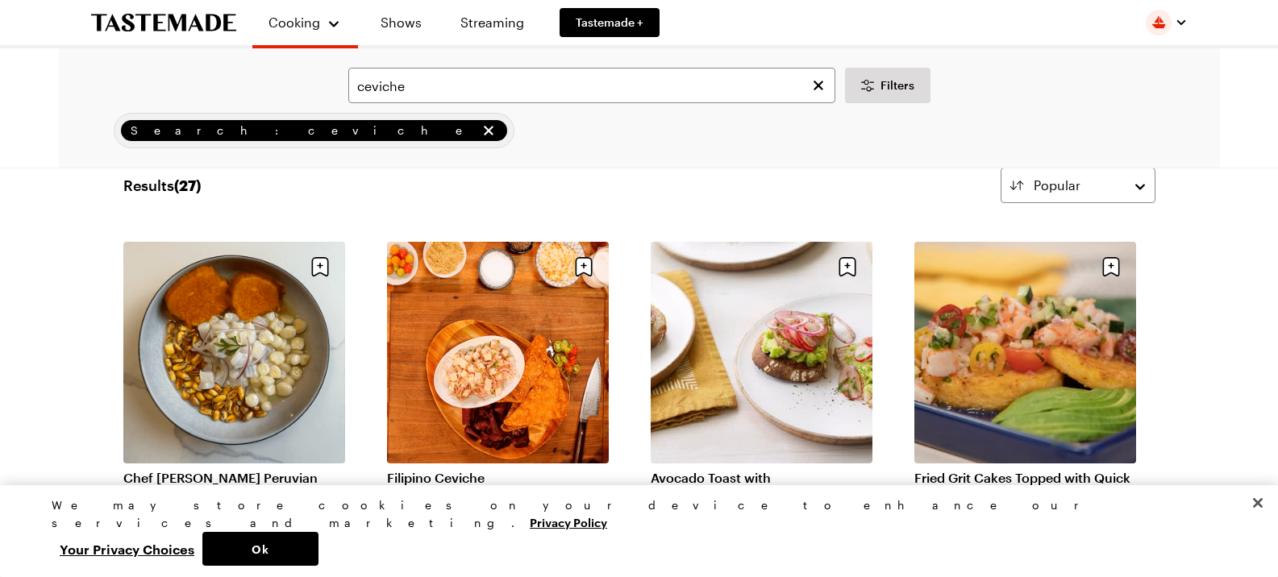
scroll to position [107, 0]
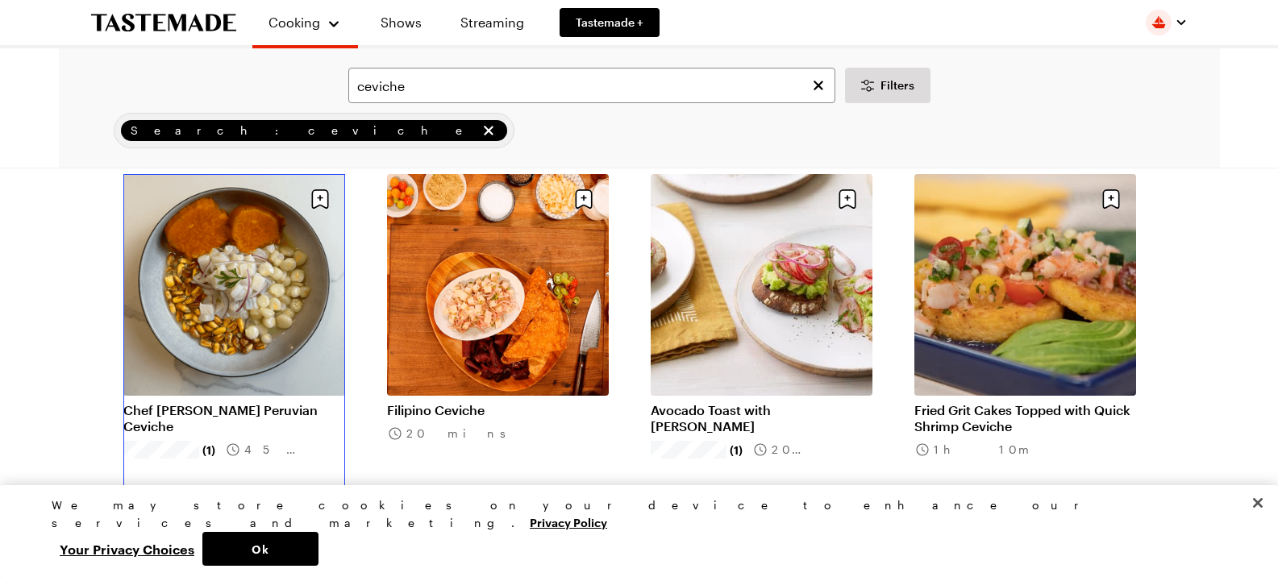
click at [241, 402] on link "Chef [PERSON_NAME] Peruvian Ceviche" at bounding box center [234, 418] width 222 height 32
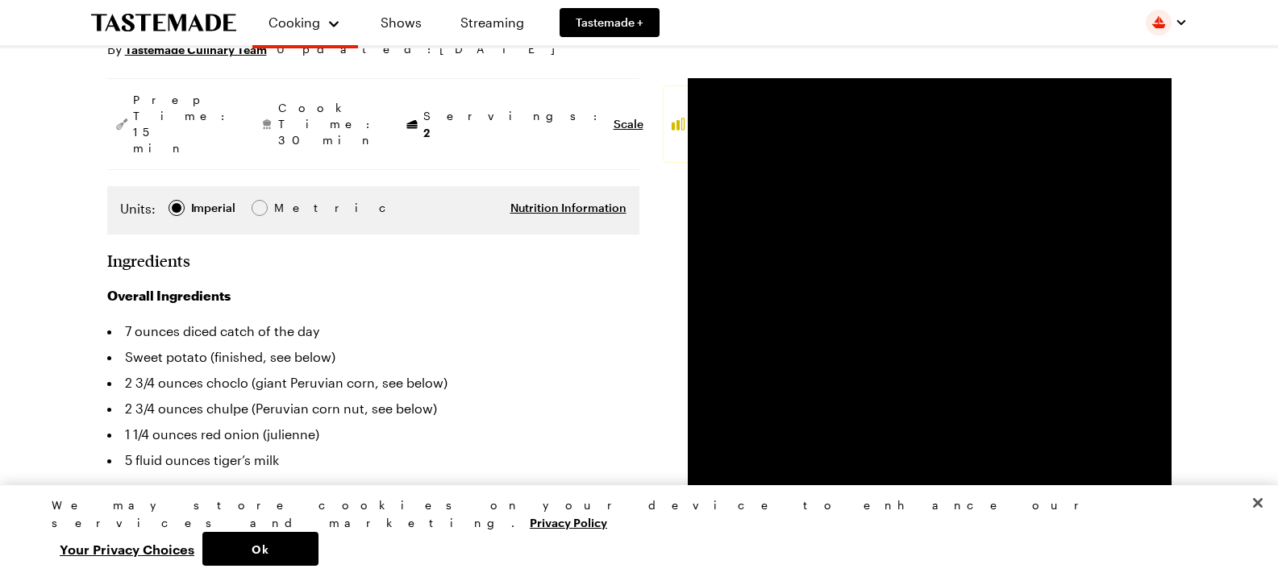
scroll to position [269, 0]
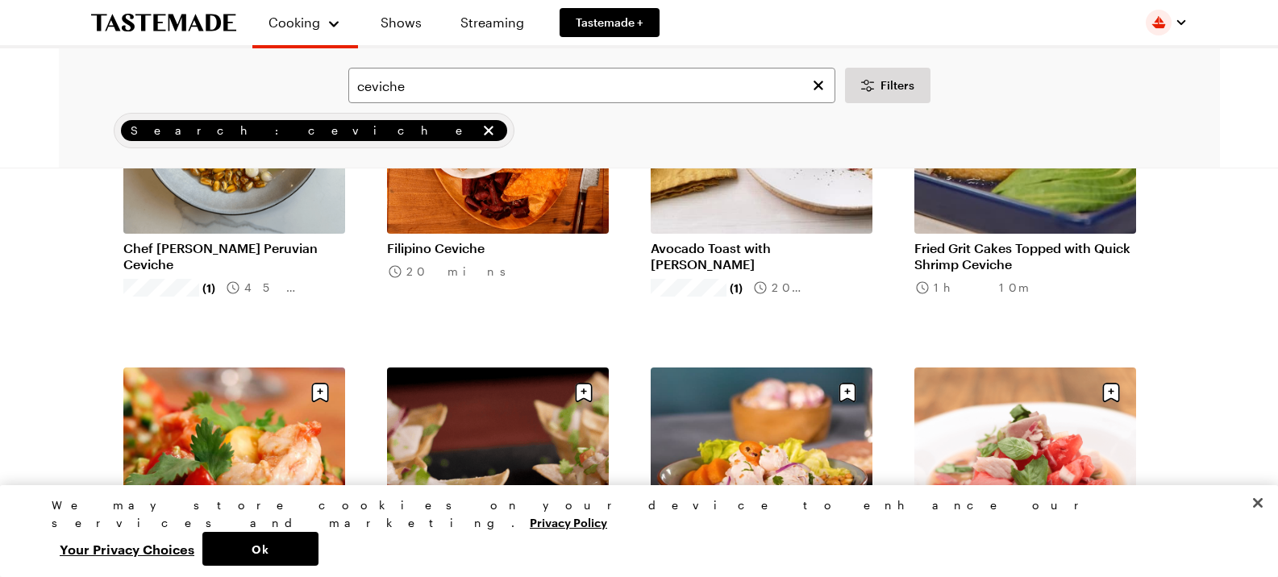
scroll to position [107, 0]
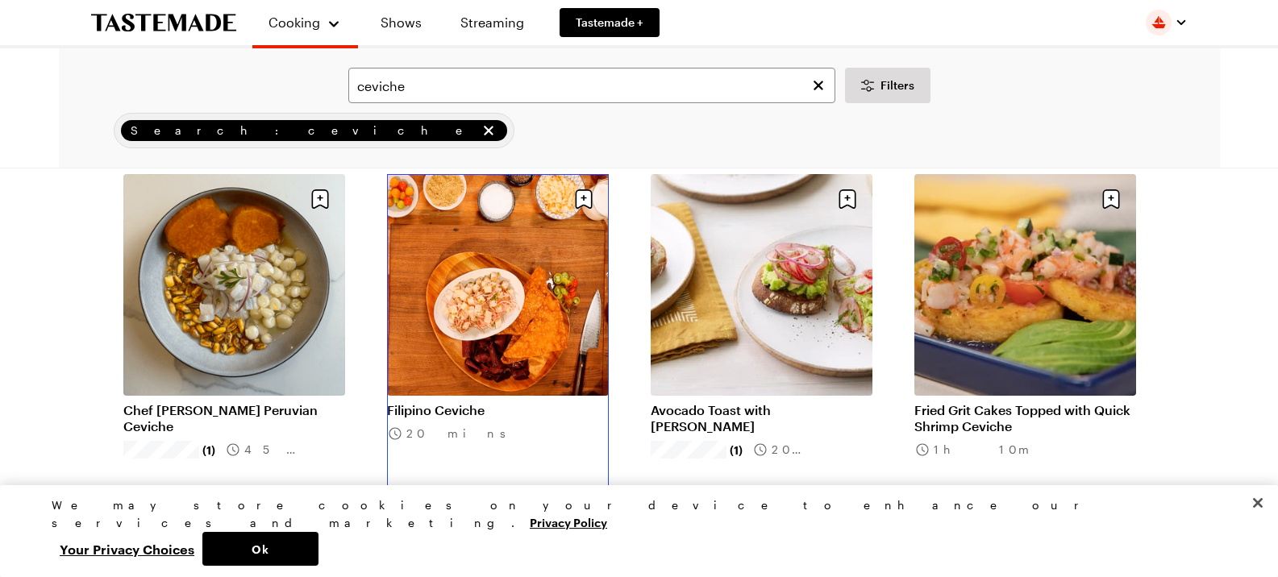
click at [444, 402] on link "Filipino Ceviche" at bounding box center [498, 410] width 222 height 16
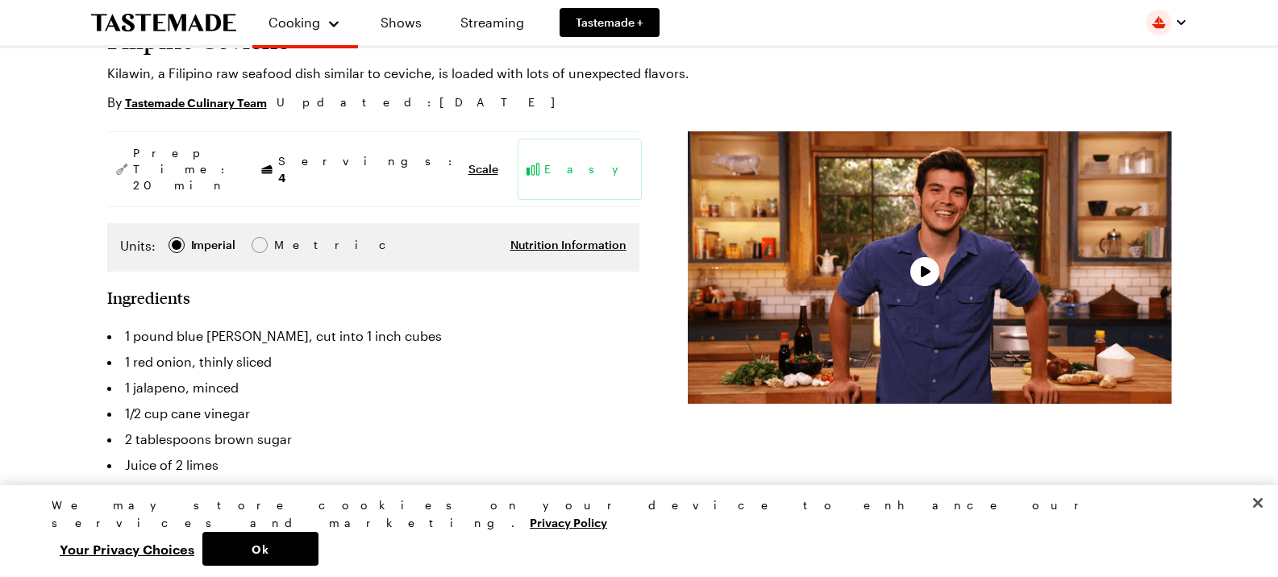
scroll to position [161, 0]
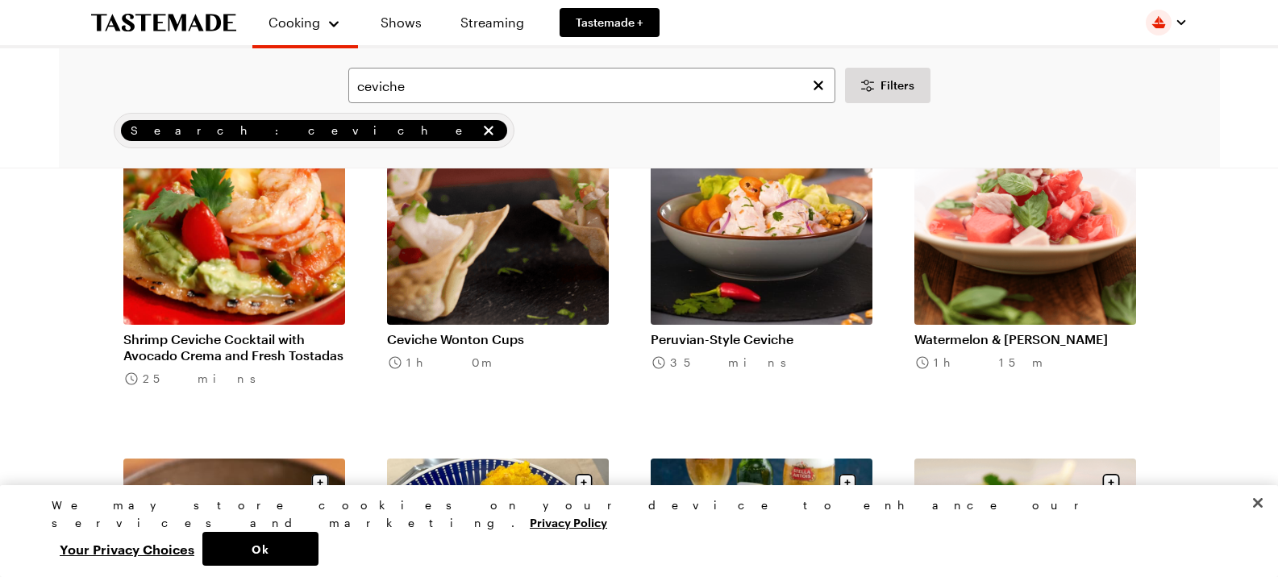
scroll to position [537, 0]
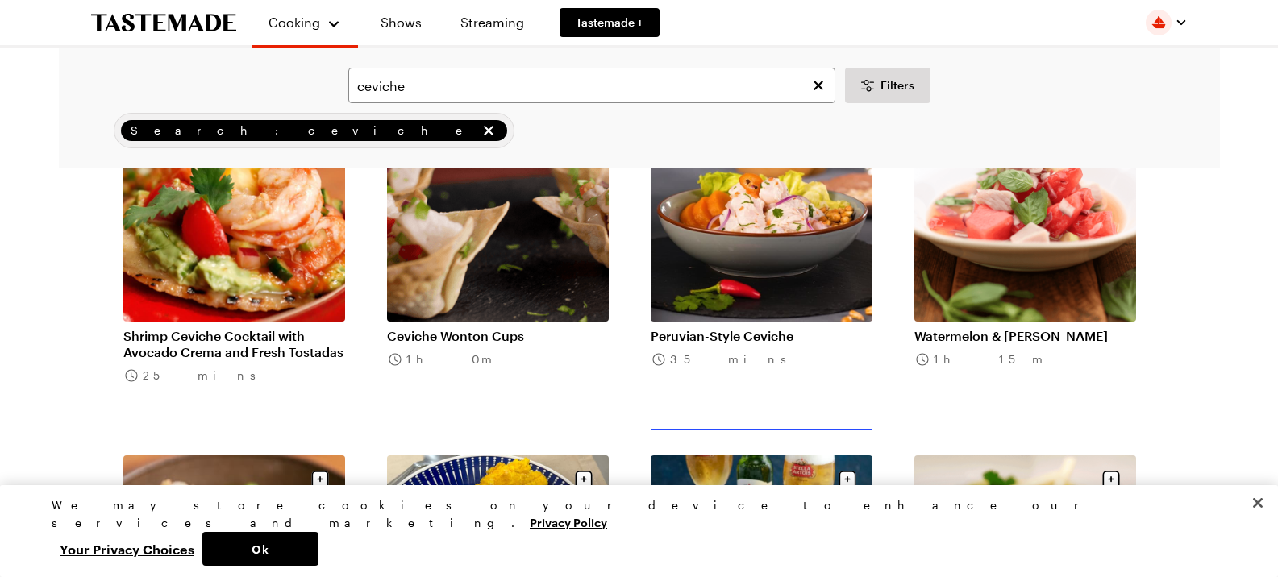
click at [774, 328] on link "Peruvian-Style Ceviche" at bounding box center [761, 336] width 222 height 16
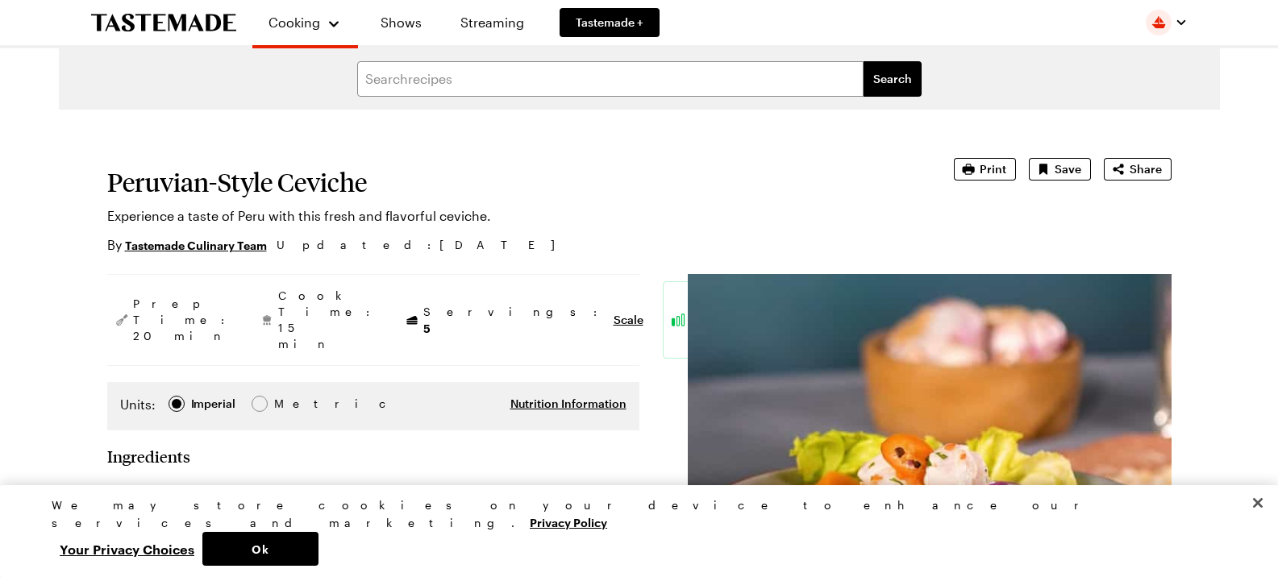
type textarea "x"
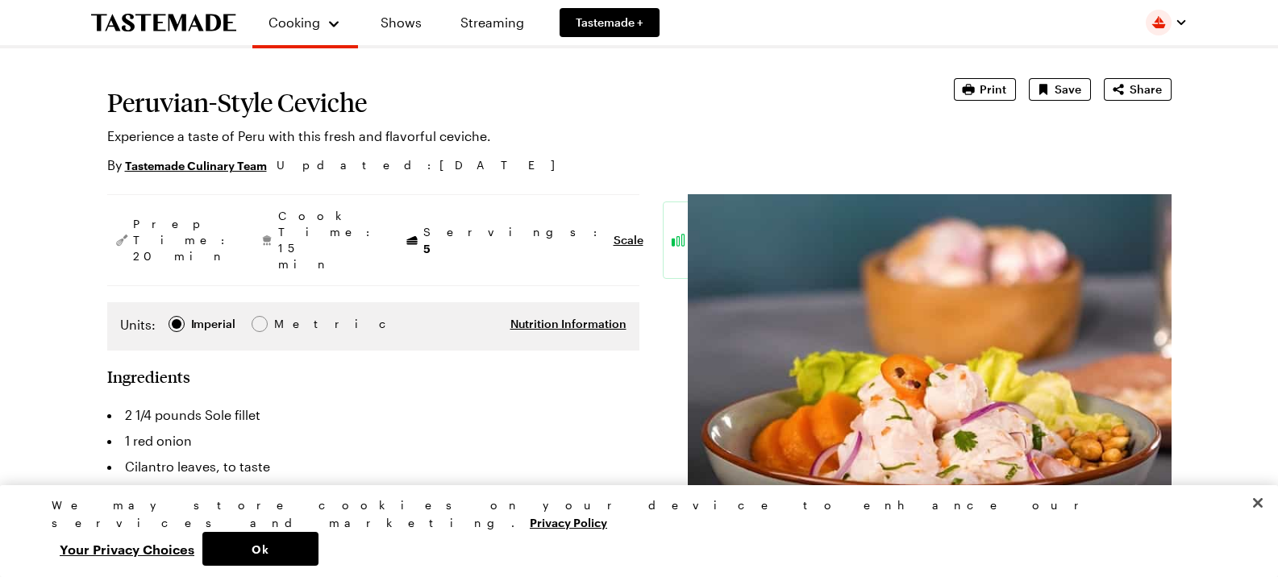
scroll to position [108, 0]
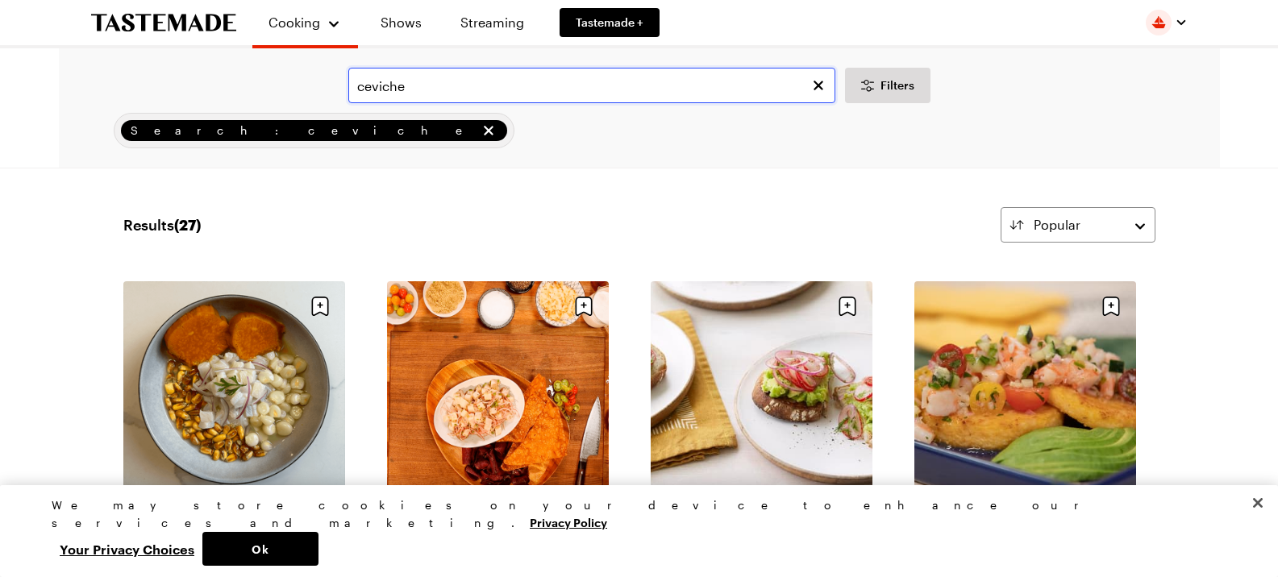
click at [443, 81] on input "ceviche" at bounding box center [591, 85] width 487 height 35
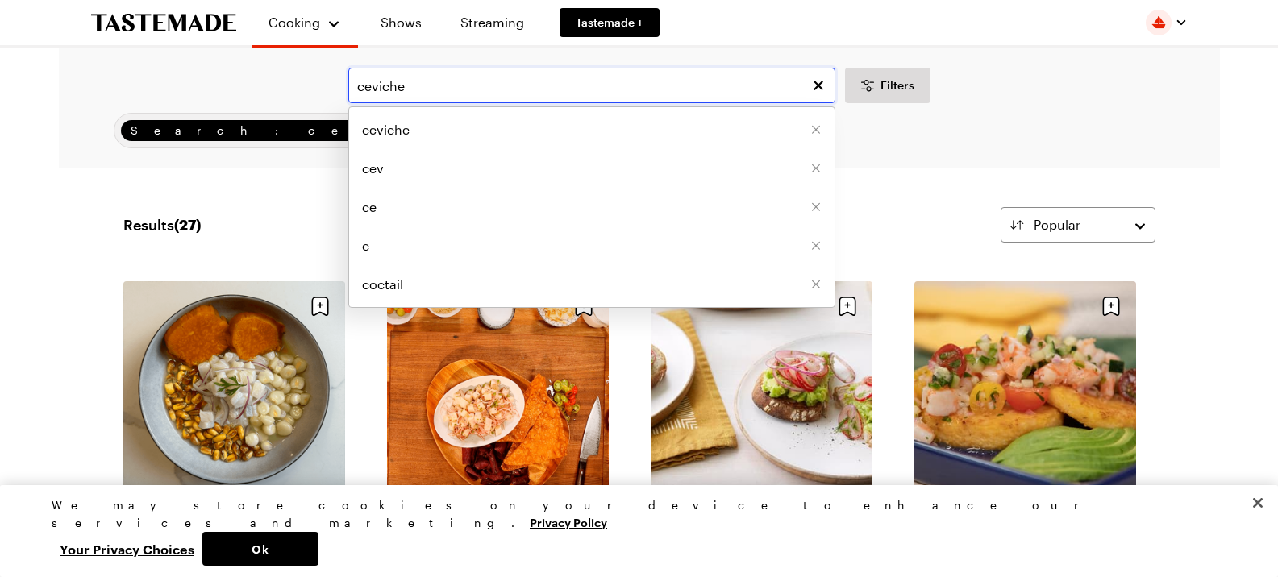
click at [443, 81] on input "ceviche" at bounding box center [591, 85] width 487 height 35
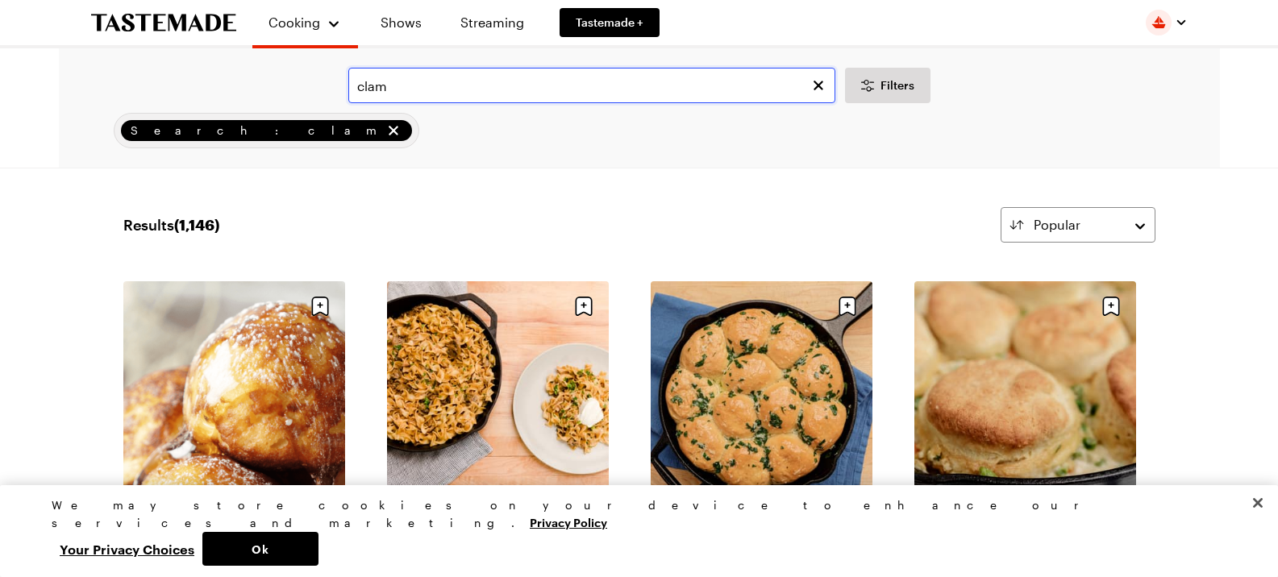
click at [418, 93] on input "clam" at bounding box center [591, 85] width 487 height 35
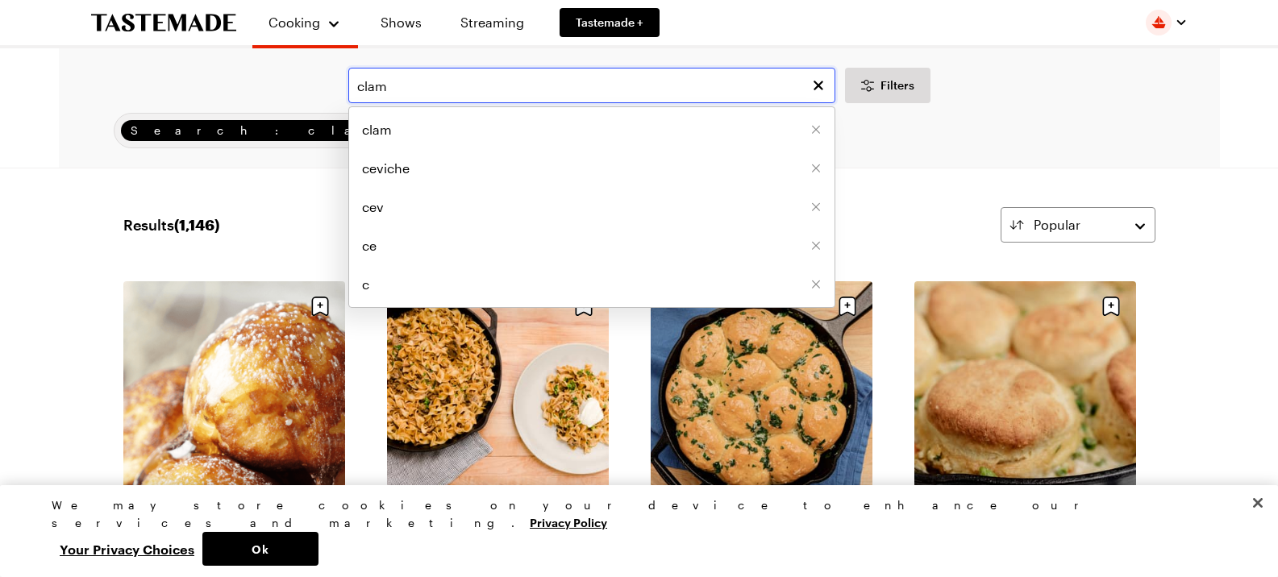
click at [418, 93] on input "clam" at bounding box center [591, 85] width 487 height 35
type input "tempura"
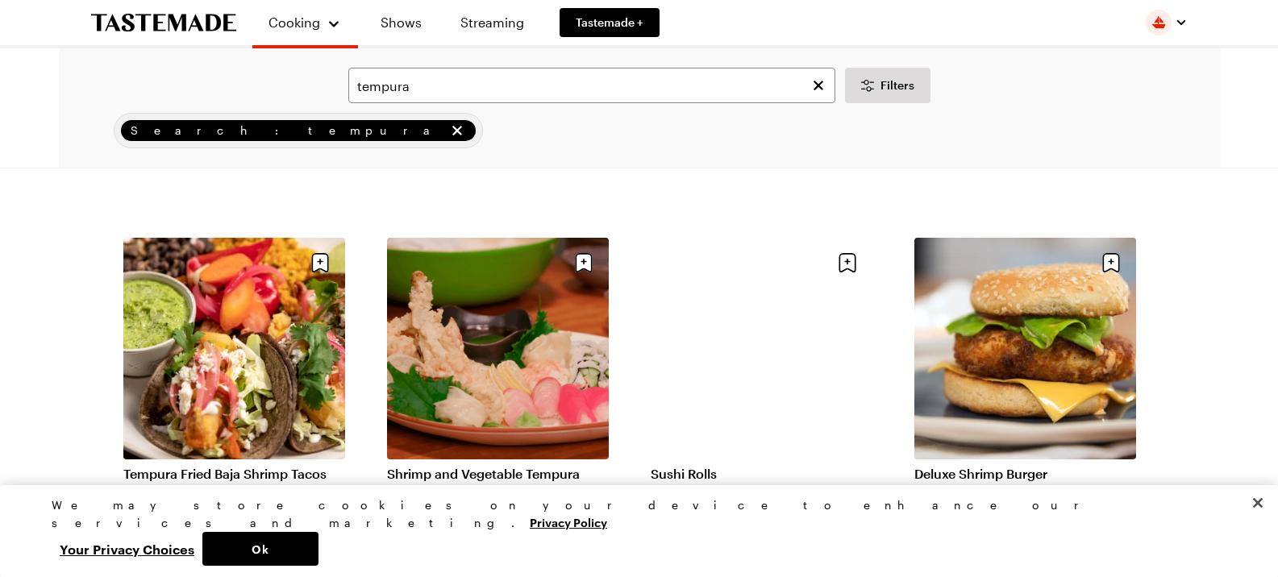
scroll to position [376, 0]
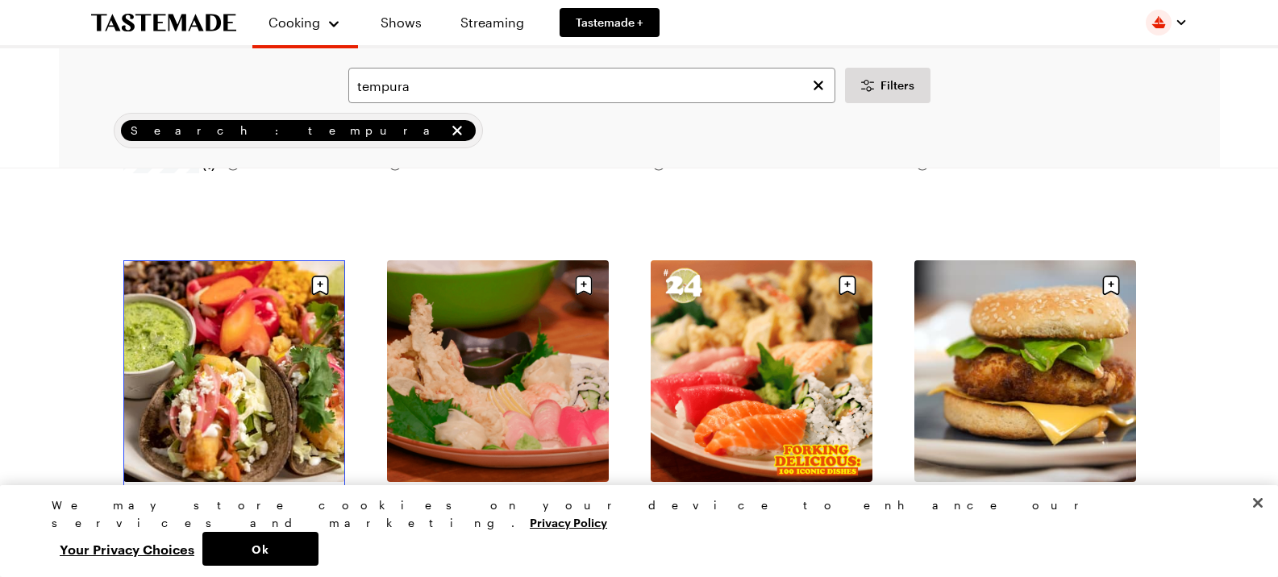
click at [207, 488] on link "Tempura Fried Baja Shrimp Tacos" at bounding box center [234, 496] width 222 height 16
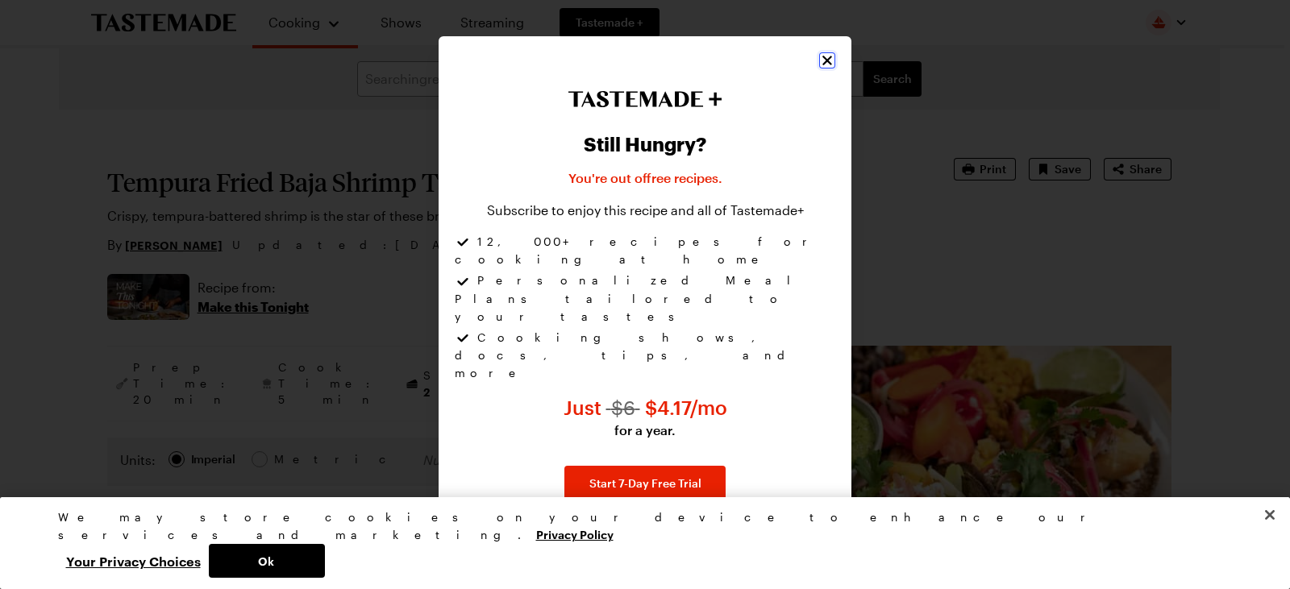
click at [826, 69] on icon "Close" at bounding box center [827, 60] width 16 height 16
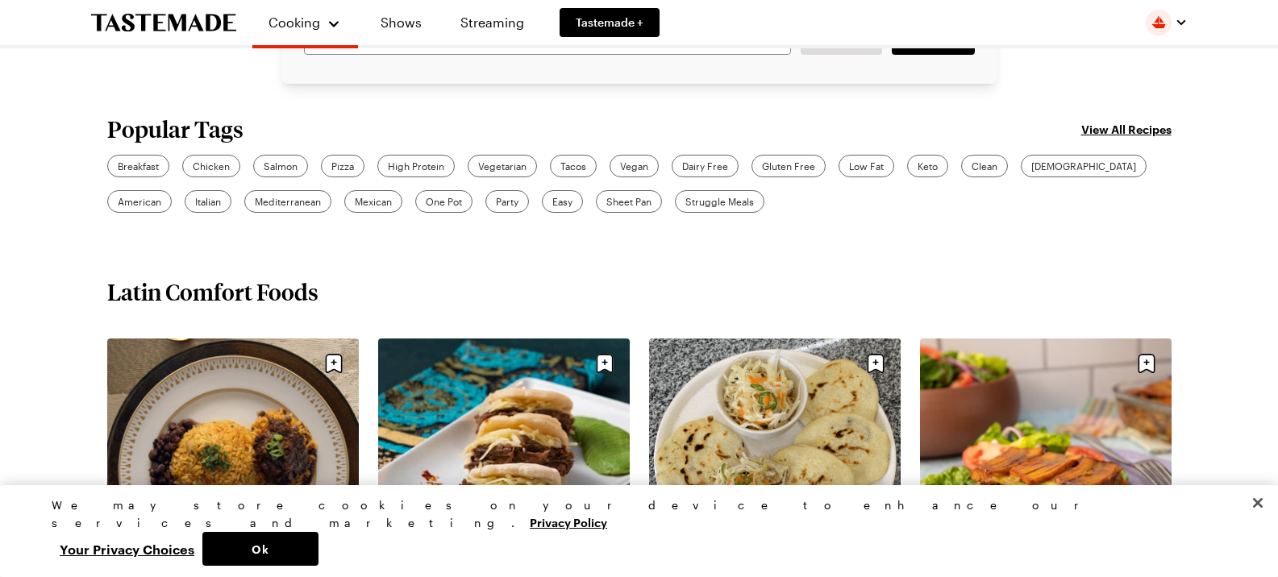
scroll to position [538, 0]
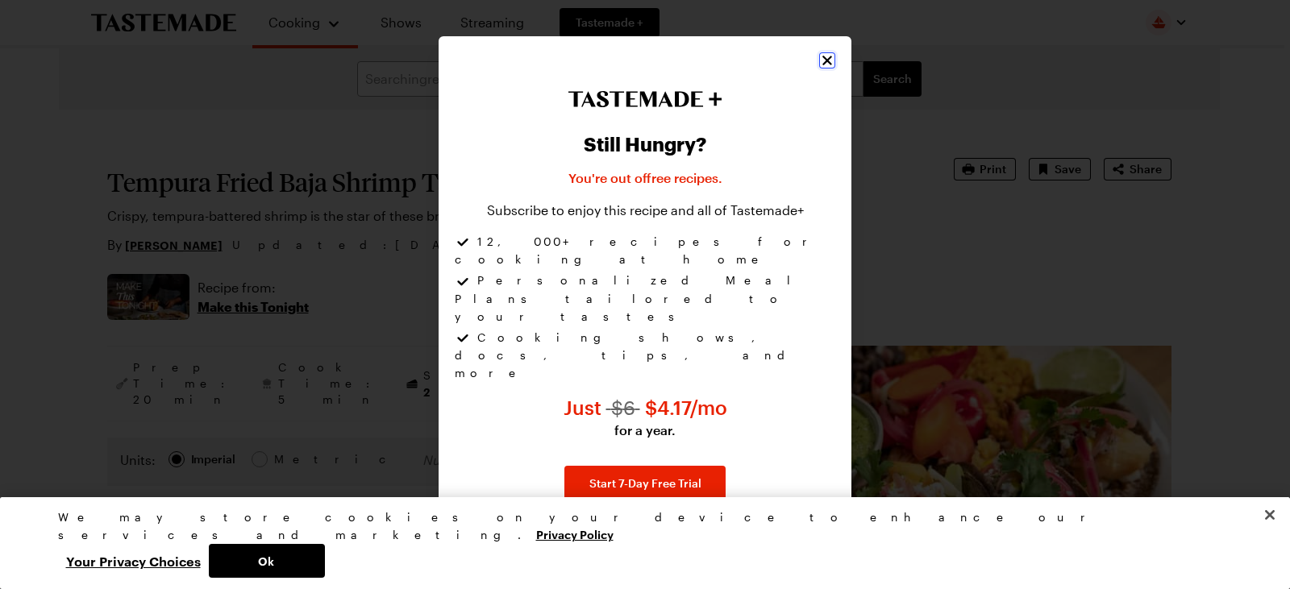
click at [829, 69] on icon "Close" at bounding box center [827, 60] width 16 height 16
type textarea "x"
